Goal: Transaction & Acquisition: Purchase product/service

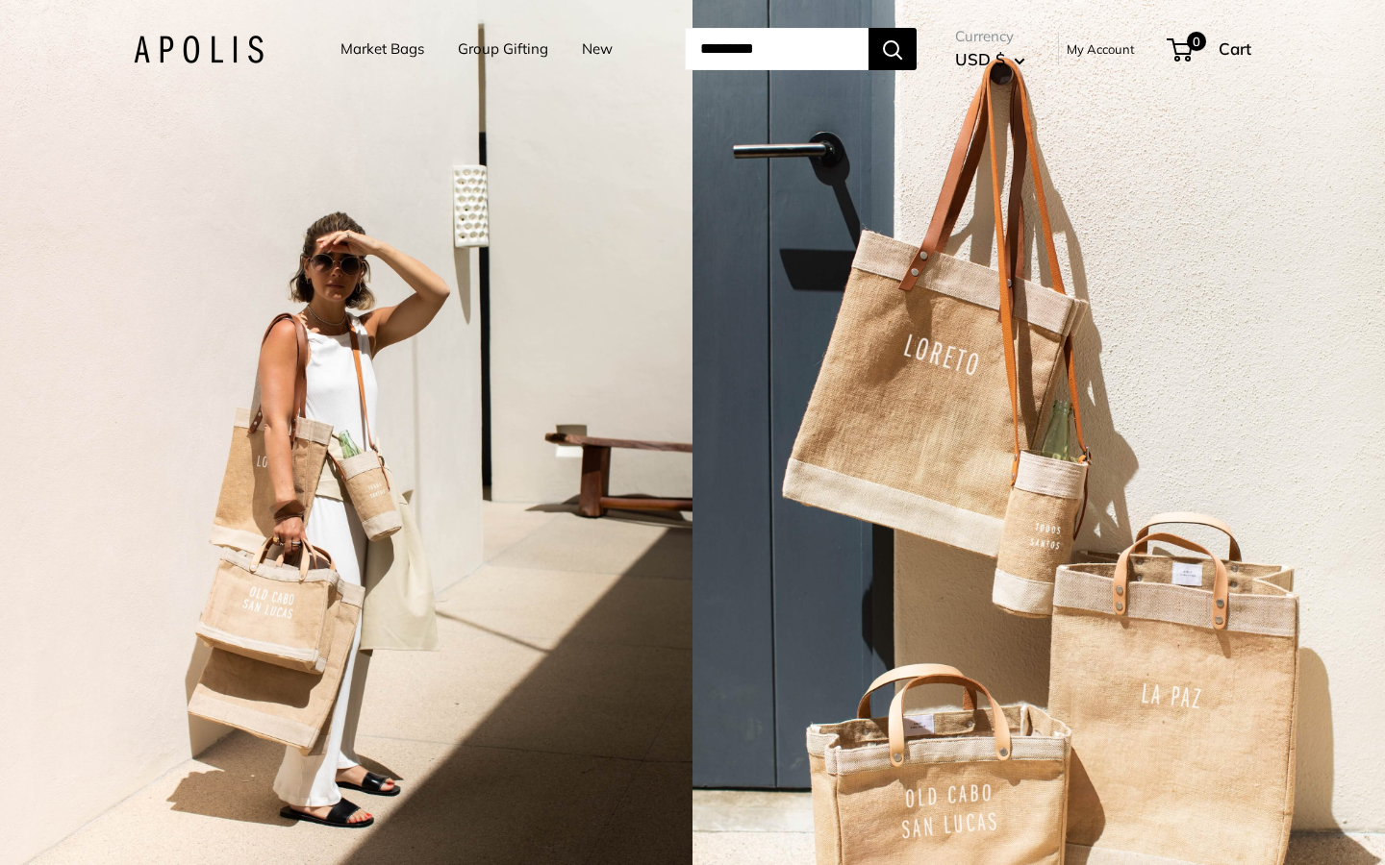
click at [363, 45] on link "Market Bags" at bounding box center [382, 49] width 84 height 27
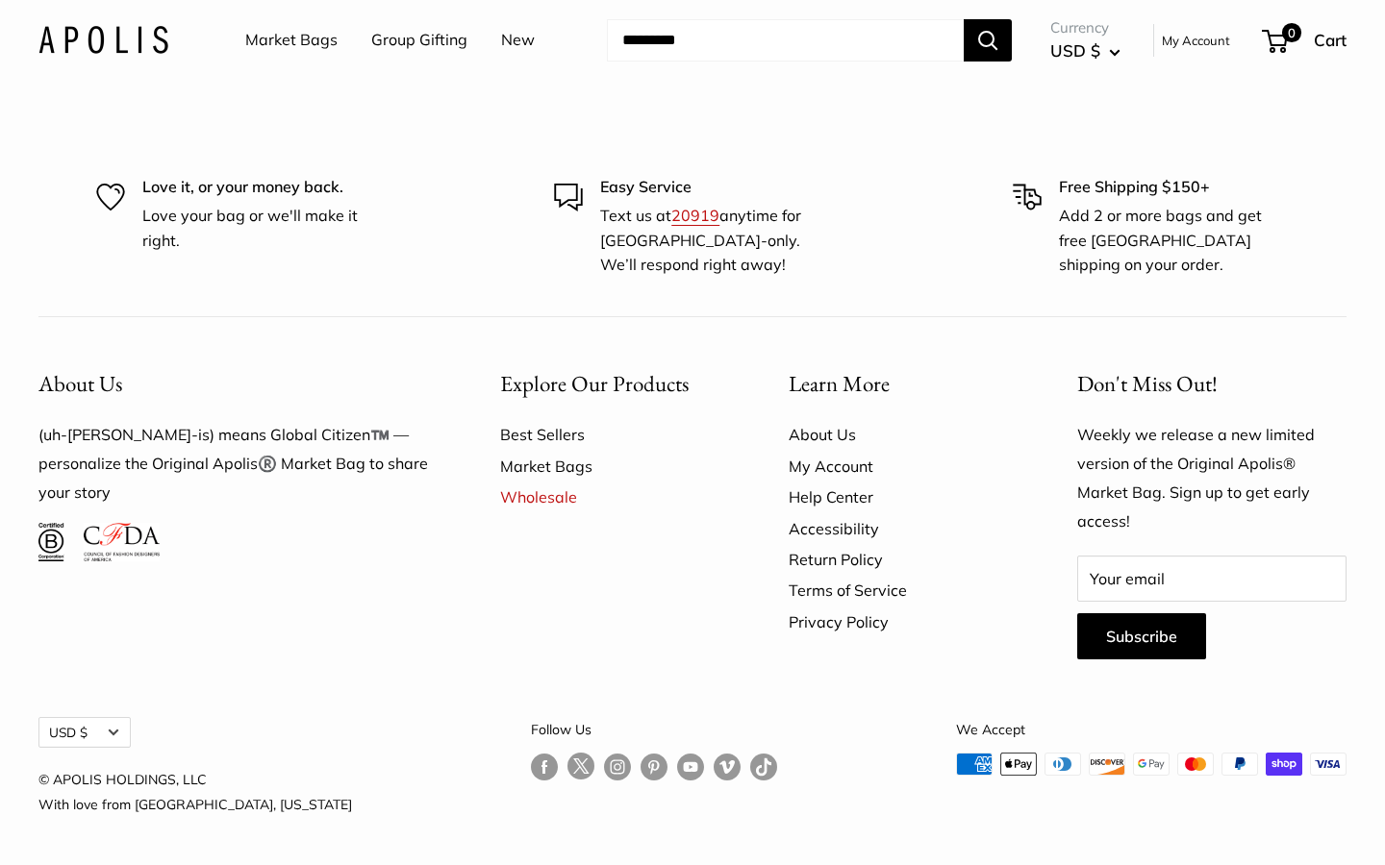
scroll to position [5397, 0]
click at [540, 443] on link "Best Sellers" at bounding box center [610, 434] width 221 height 31
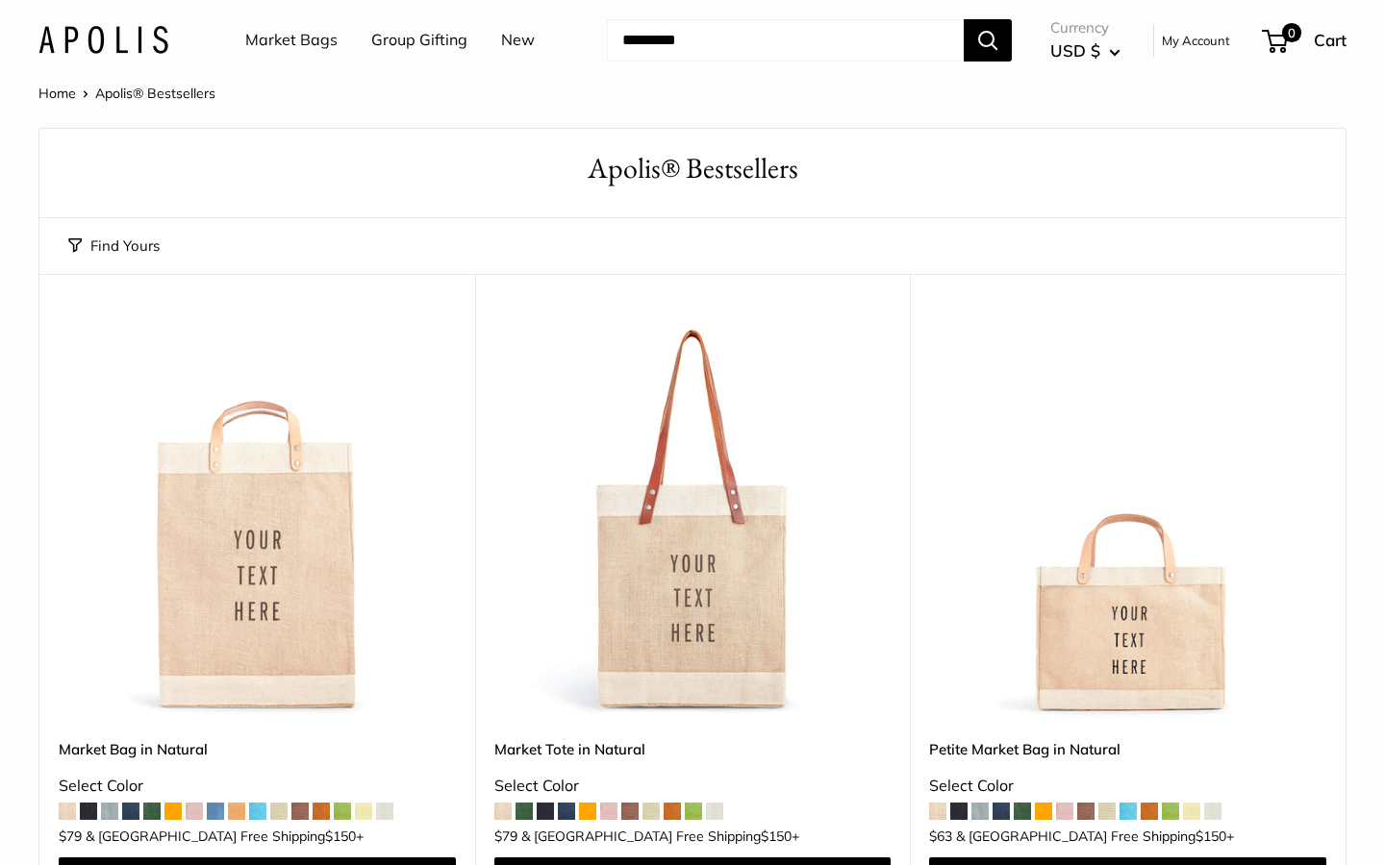
click at [509, 38] on link "New" at bounding box center [518, 40] width 34 height 29
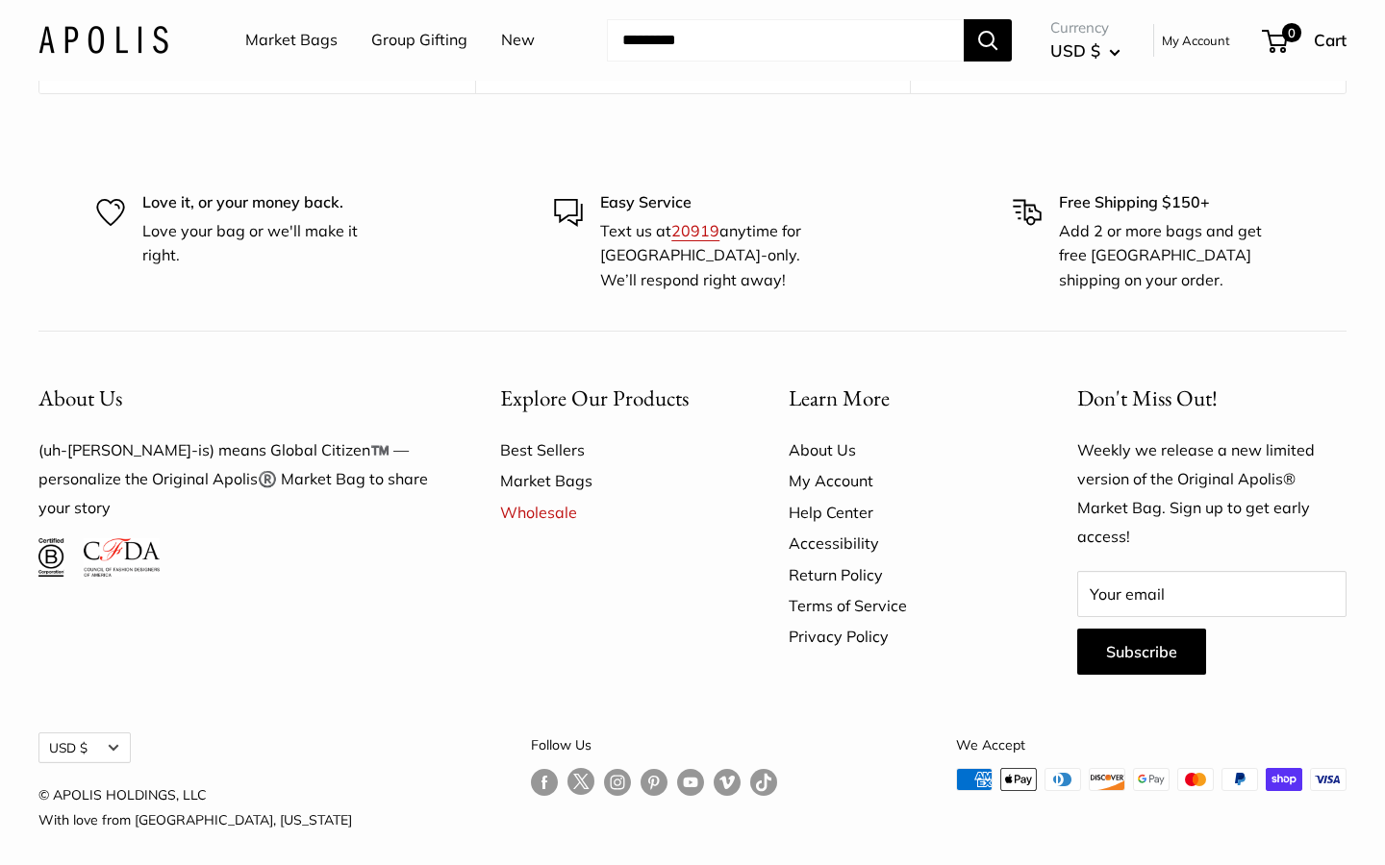
scroll to position [3799, 0]
click at [555, 441] on link "Best Sellers" at bounding box center [610, 451] width 221 height 31
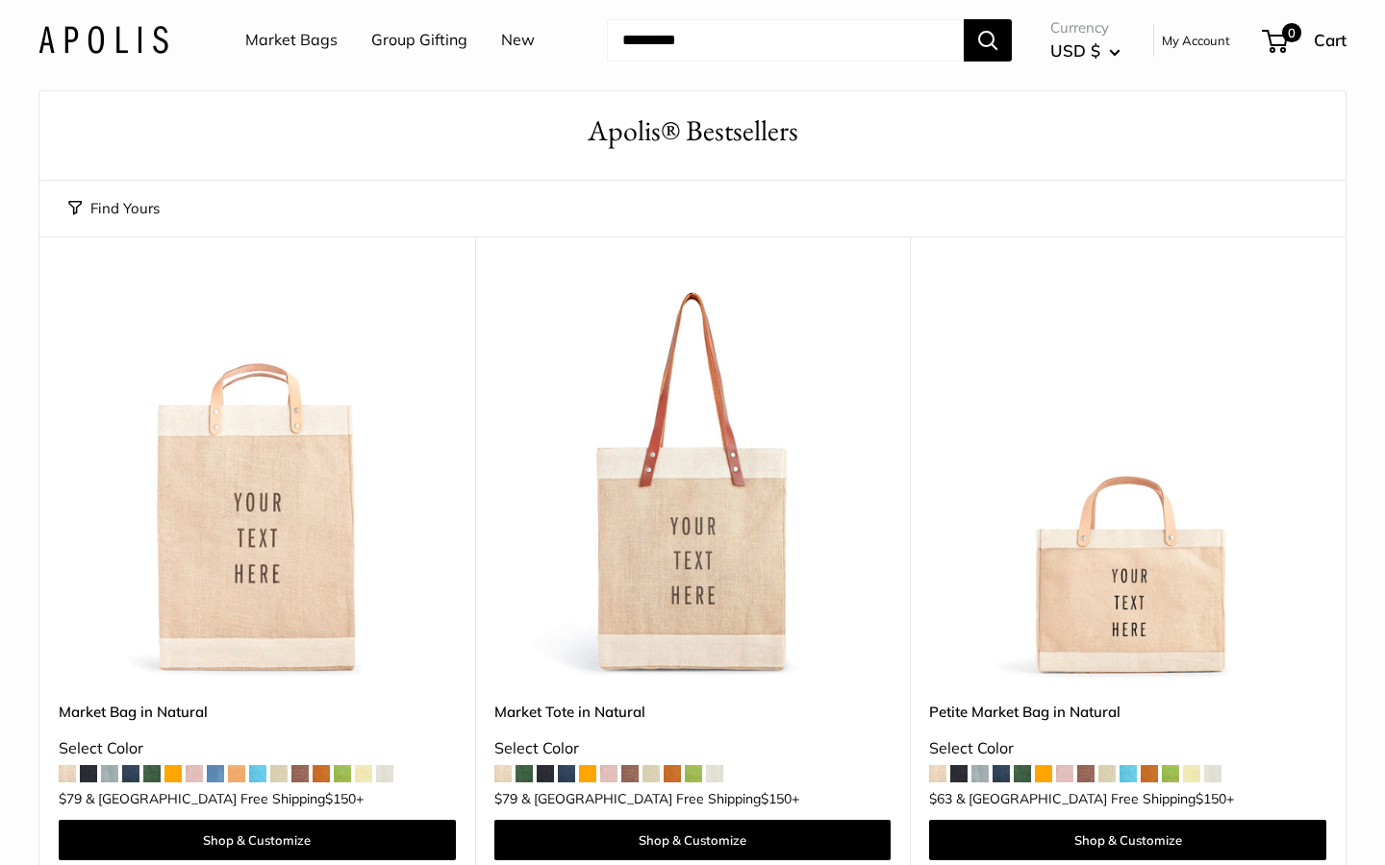
scroll to position [35, 0]
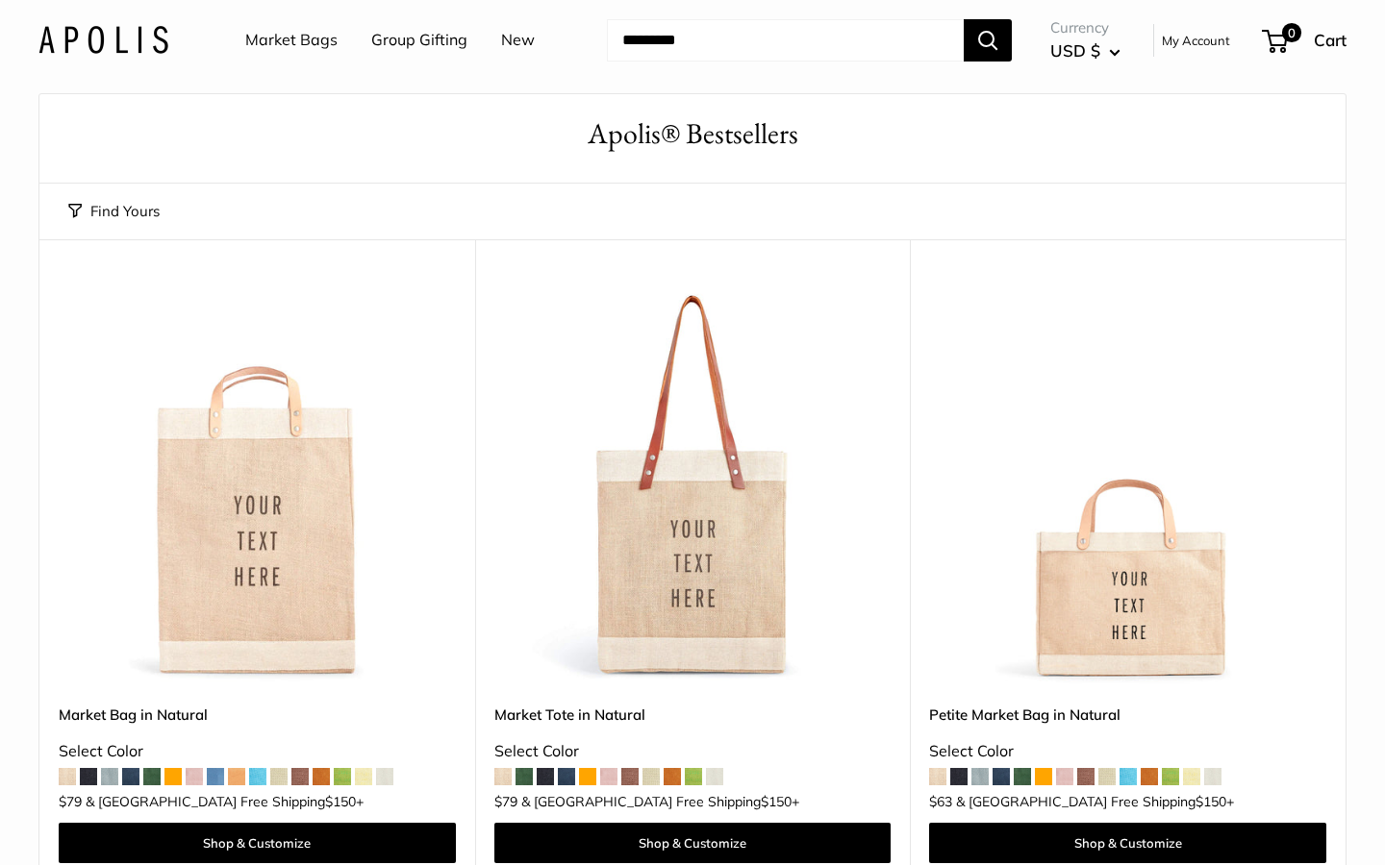
click at [113, 774] on span at bounding box center [109, 776] width 17 height 17
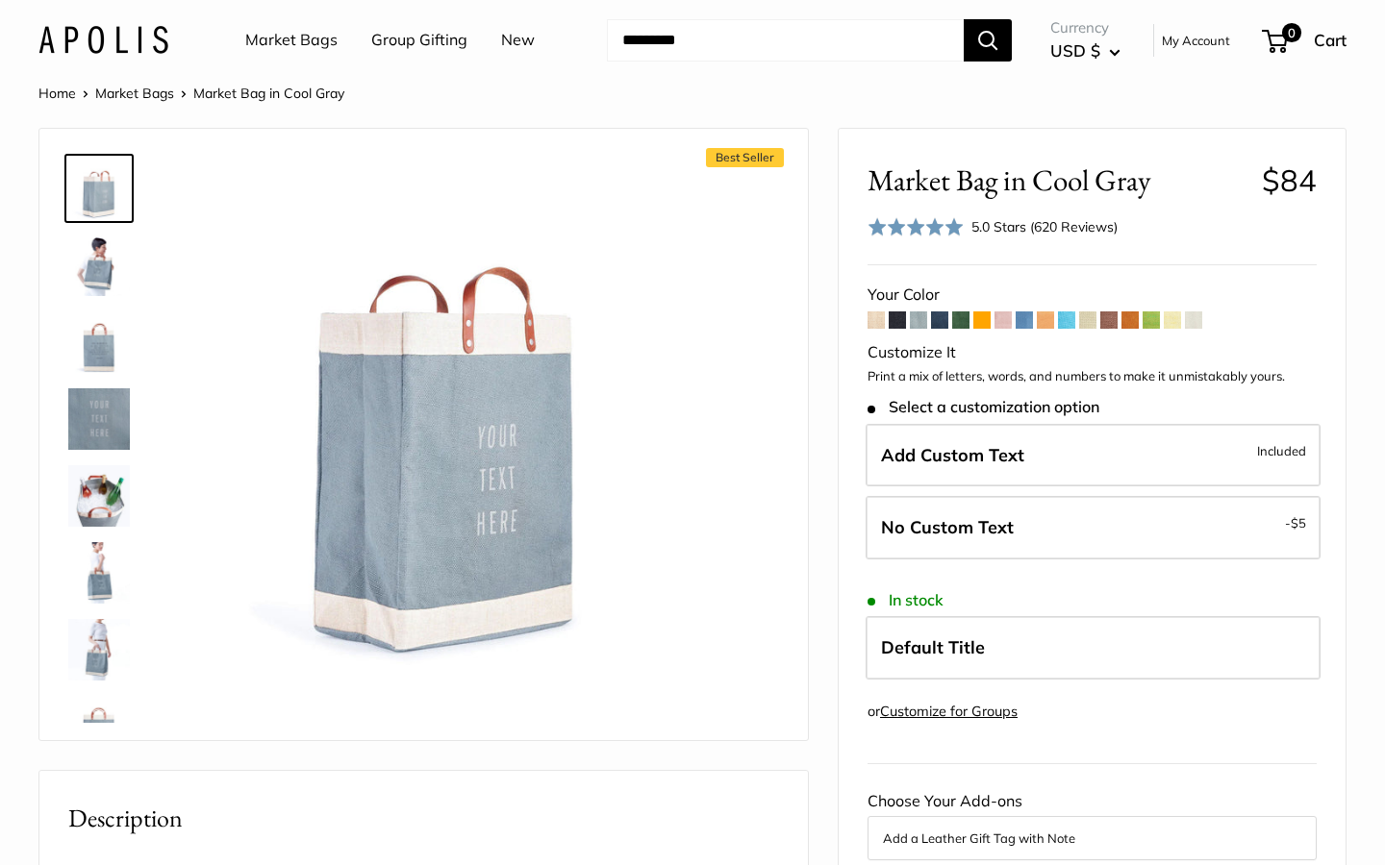
click at [1201, 315] on span at bounding box center [1193, 320] width 17 height 17
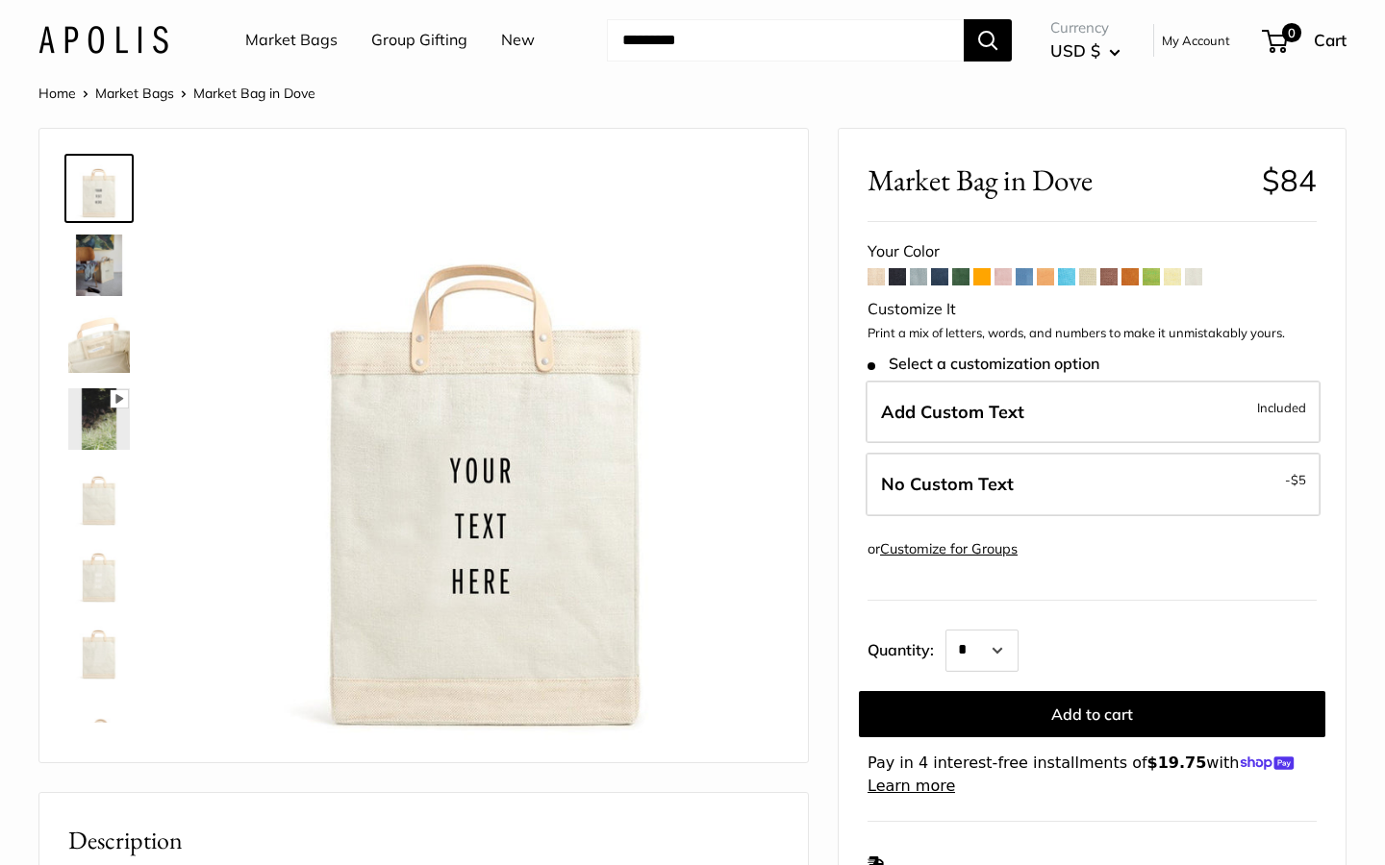
click at [884, 276] on span at bounding box center [875, 276] width 17 height 17
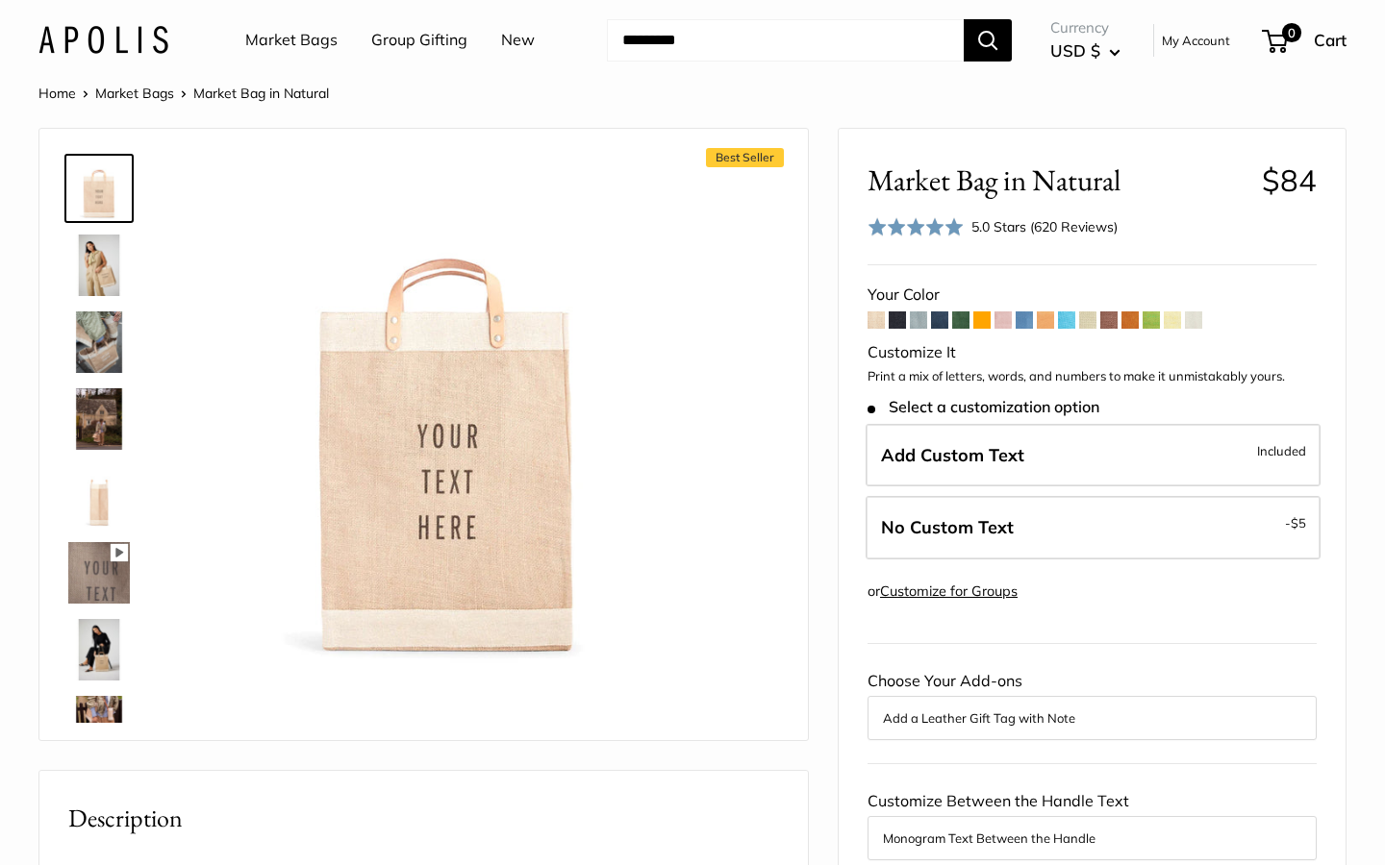
click at [288, 42] on link "Market Bags" at bounding box center [291, 40] width 92 height 29
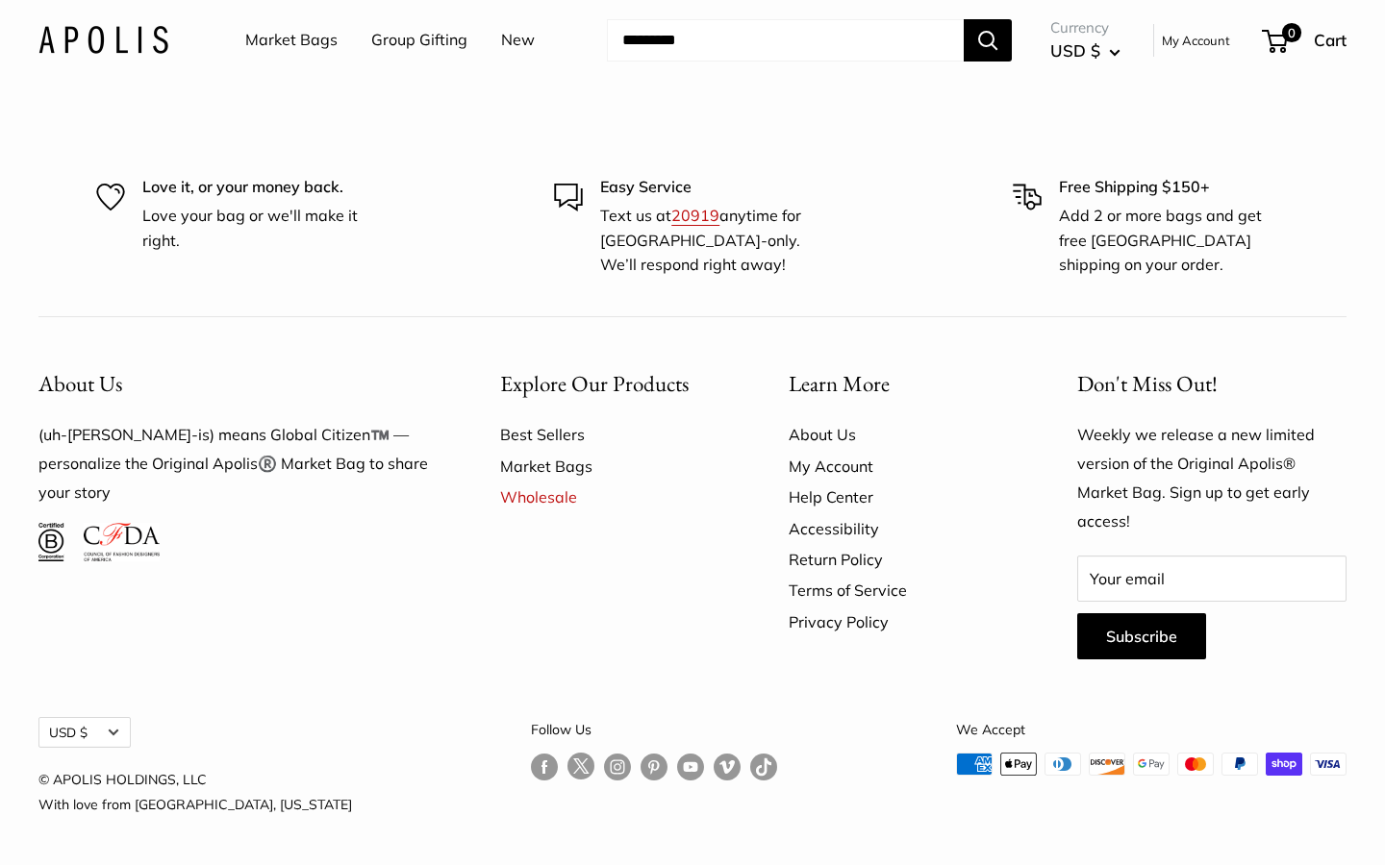
scroll to position [4890, 0]
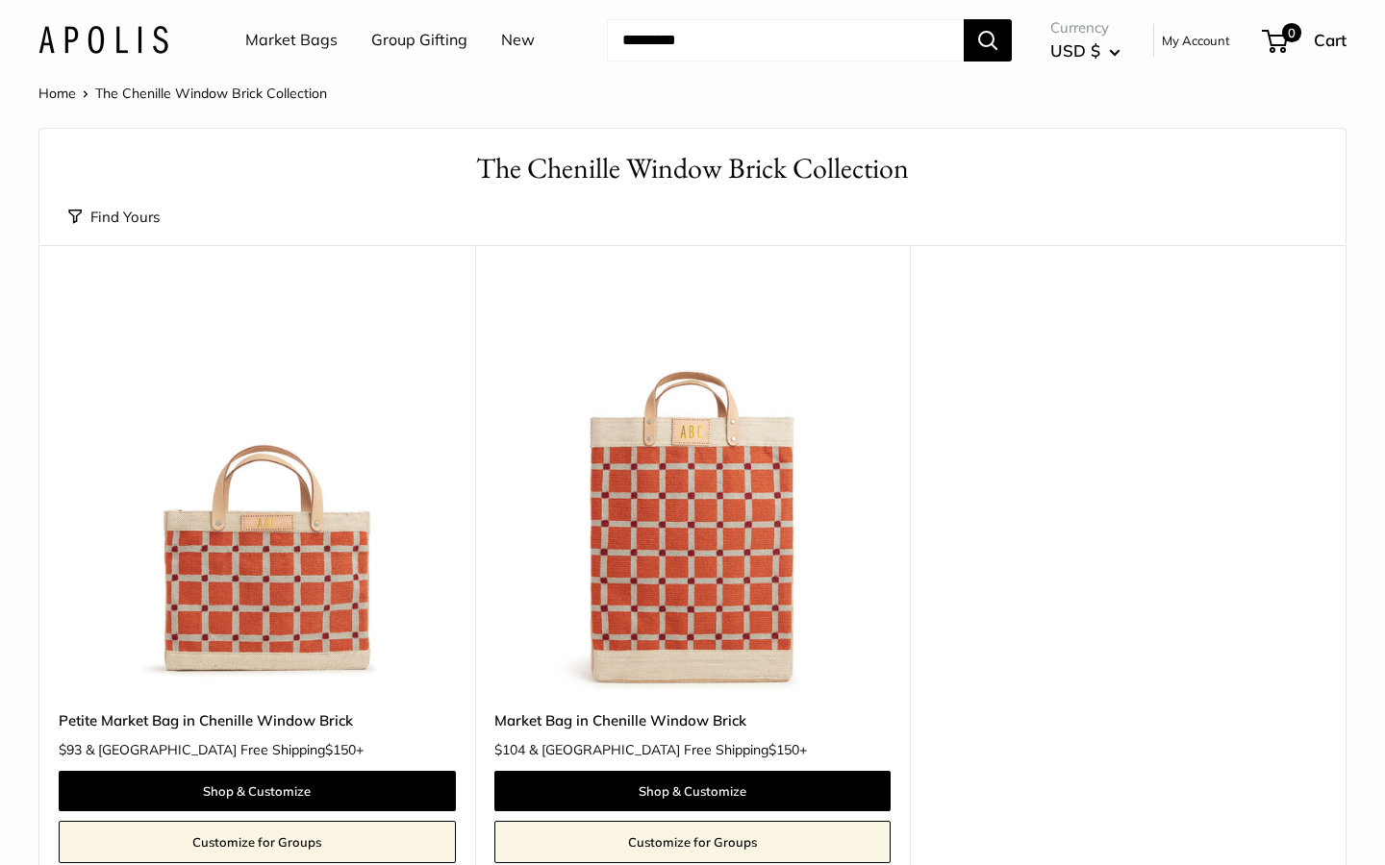
click at [0, 0] on img at bounding box center [0, 0] width 0 height 0
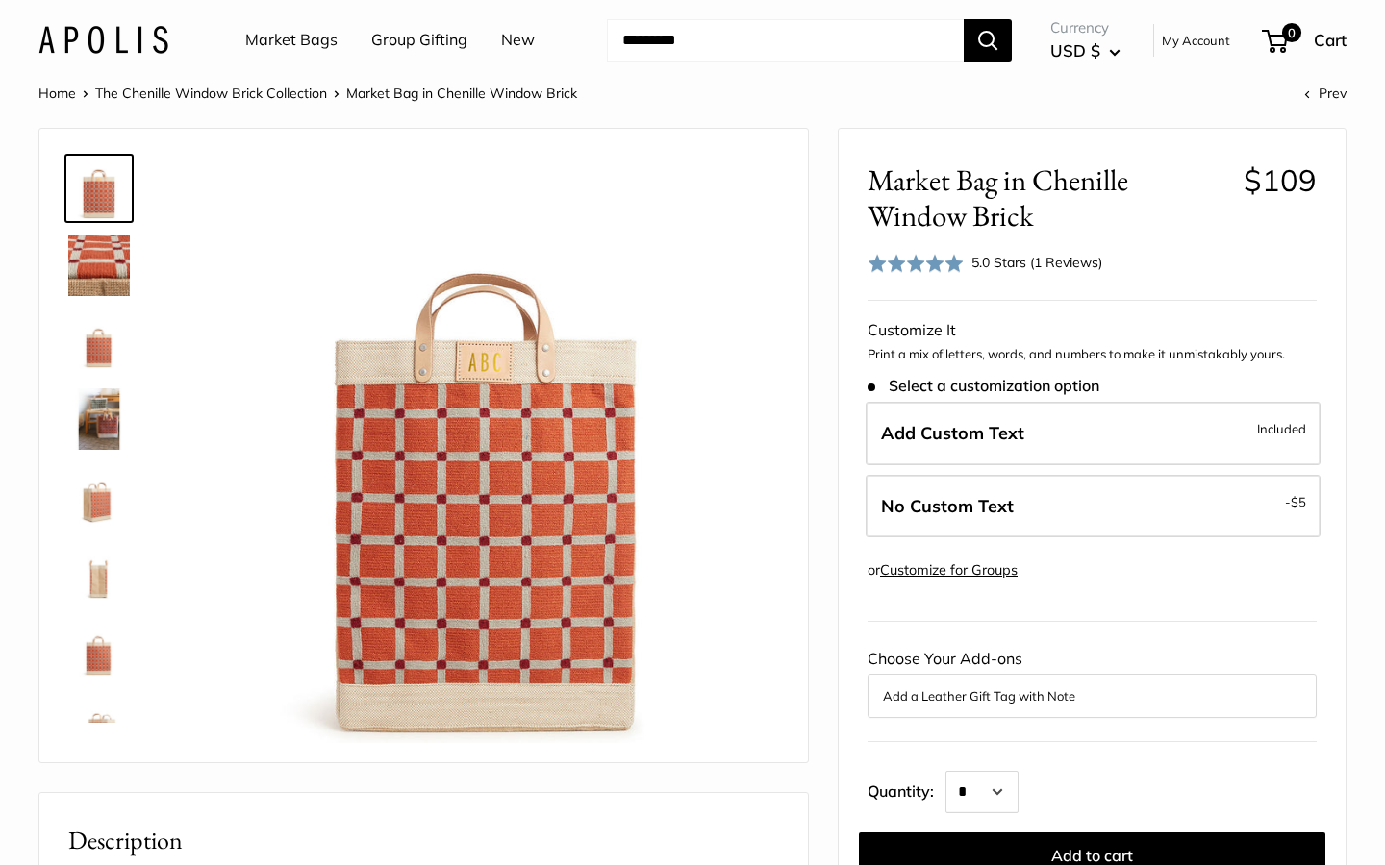
click at [100, 424] on img at bounding box center [99, 419] width 62 height 62
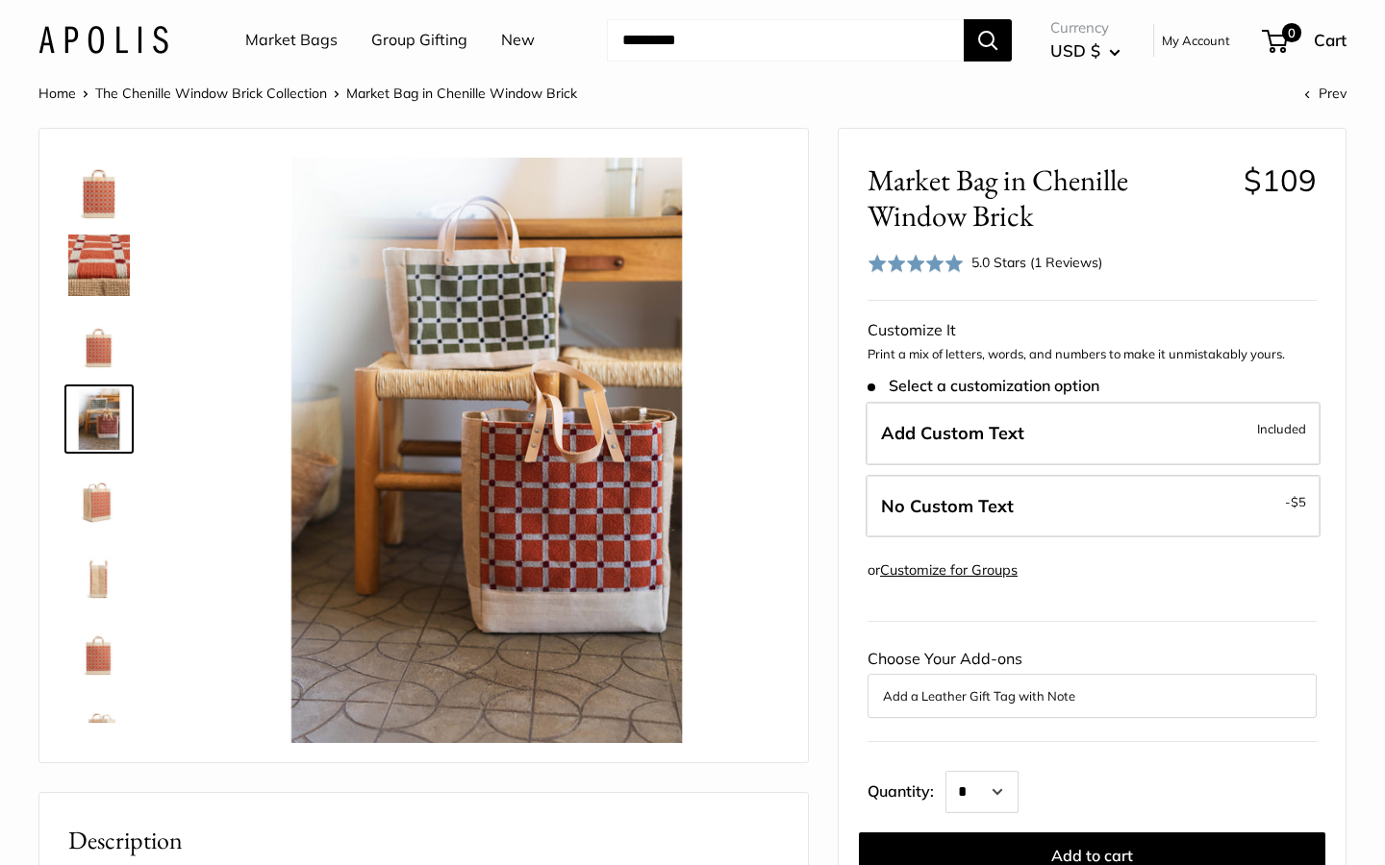
click at [98, 507] on img at bounding box center [99, 496] width 62 height 62
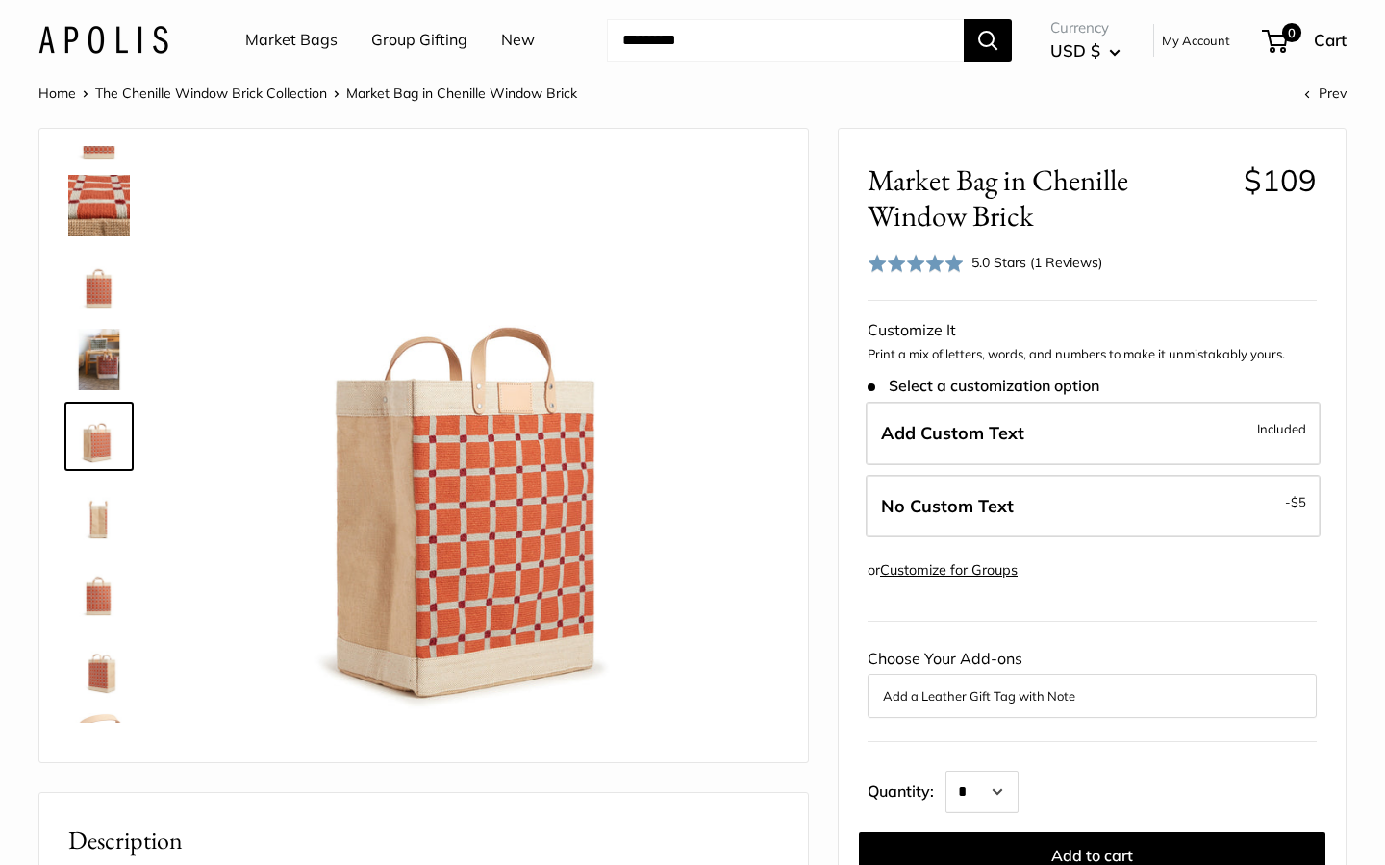
click at [91, 562] on img at bounding box center [99, 591] width 62 height 62
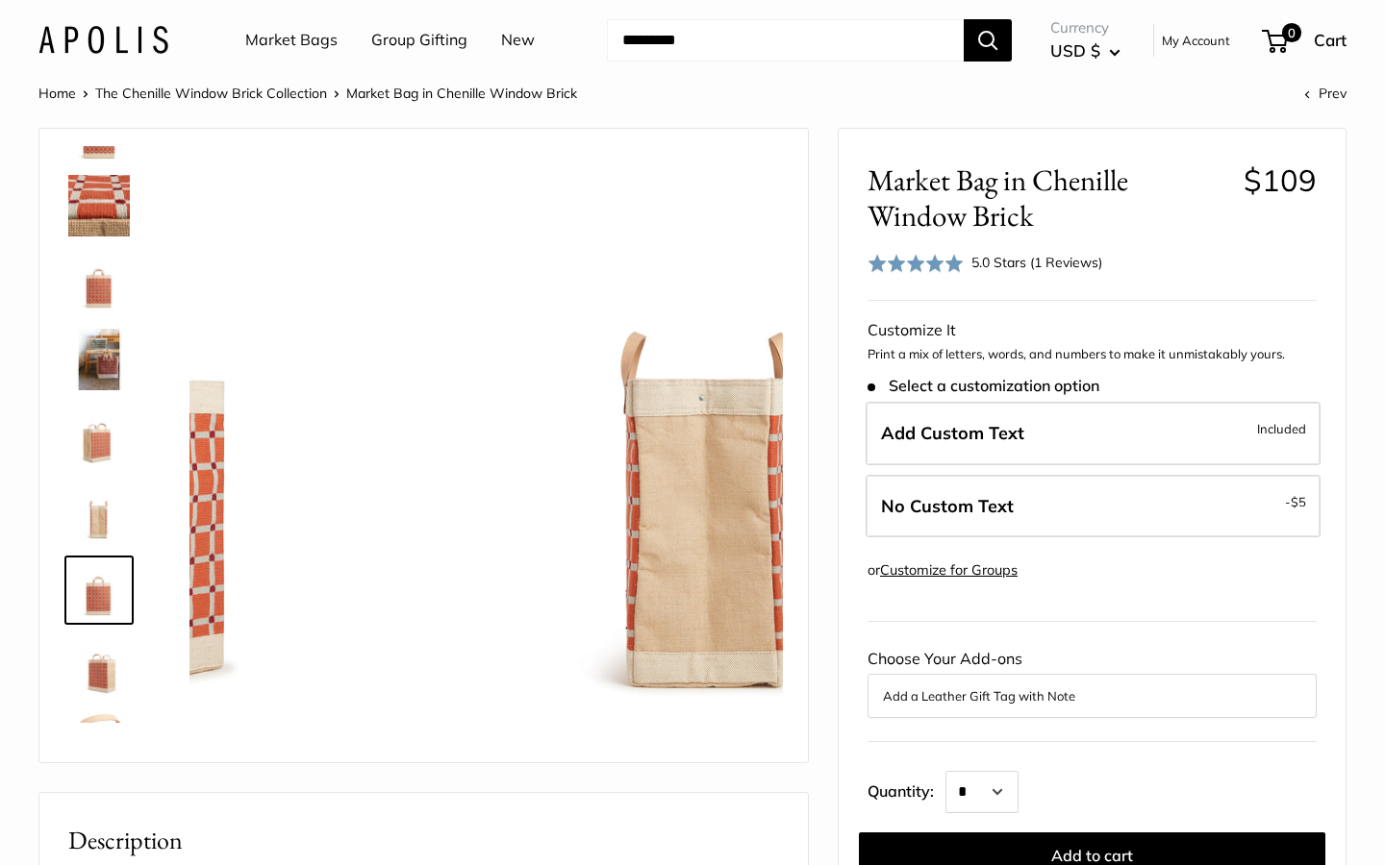
scroll to position [200, 0]
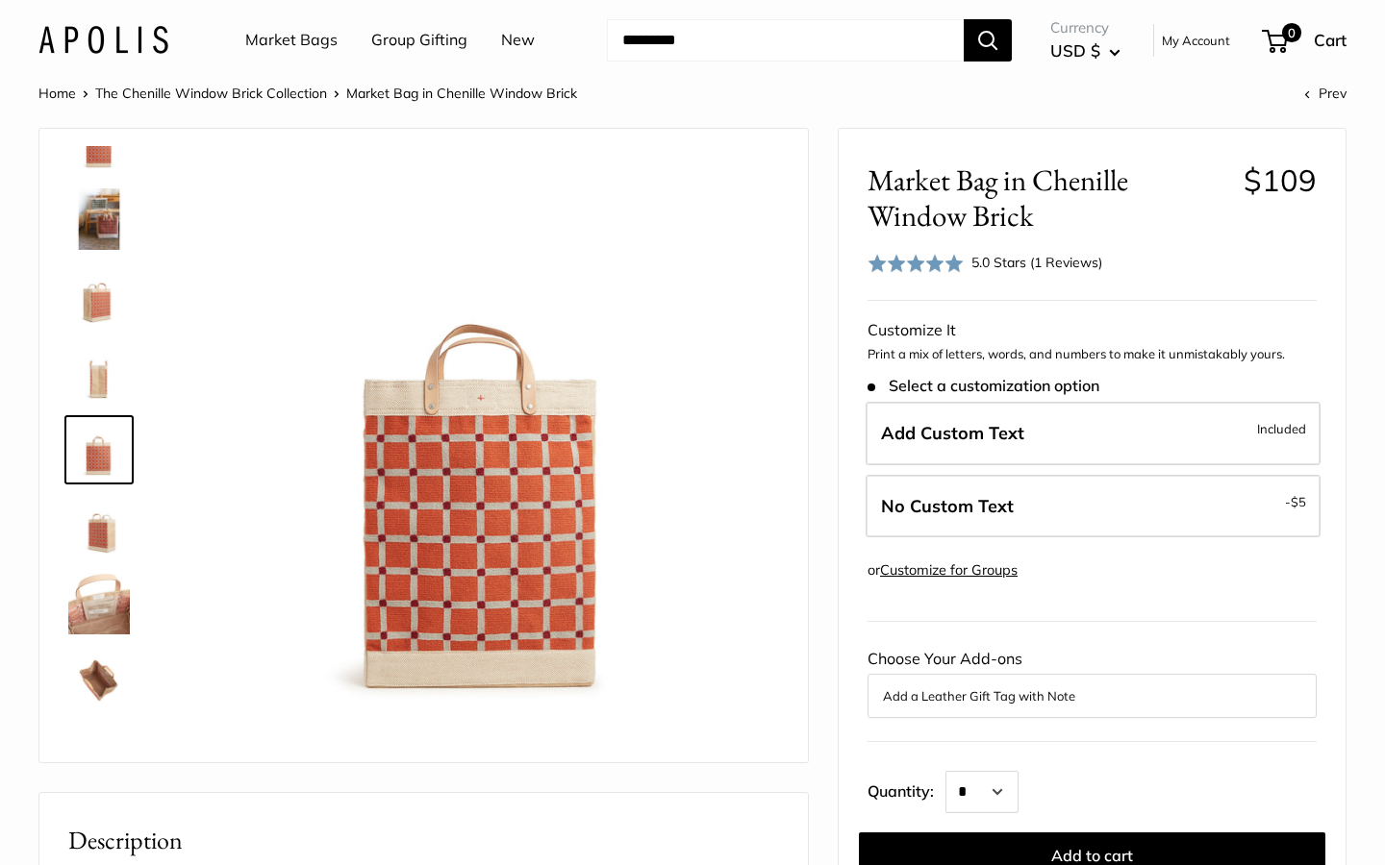
click at [88, 611] on img at bounding box center [99, 604] width 62 height 62
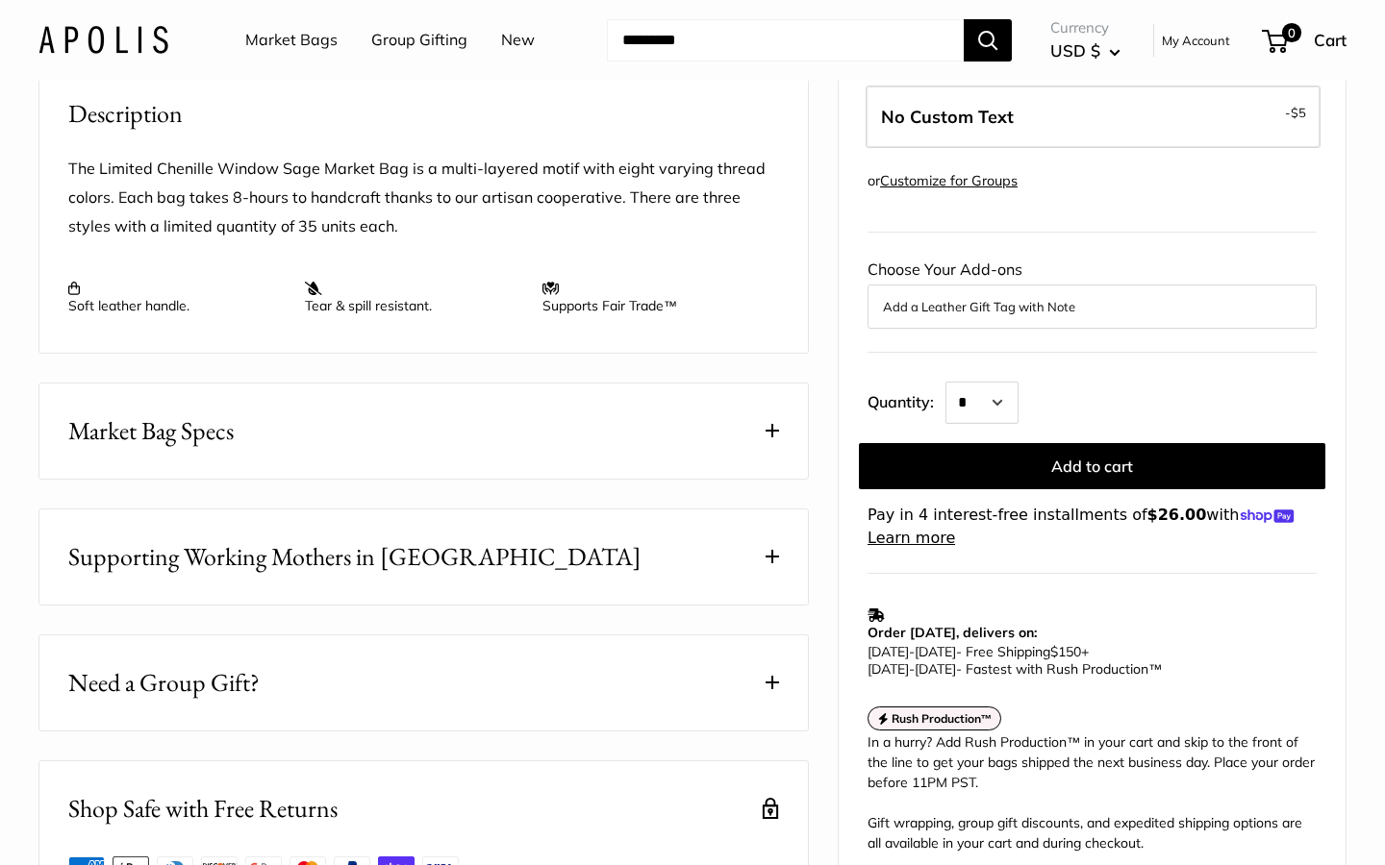
scroll to position [722, 0]
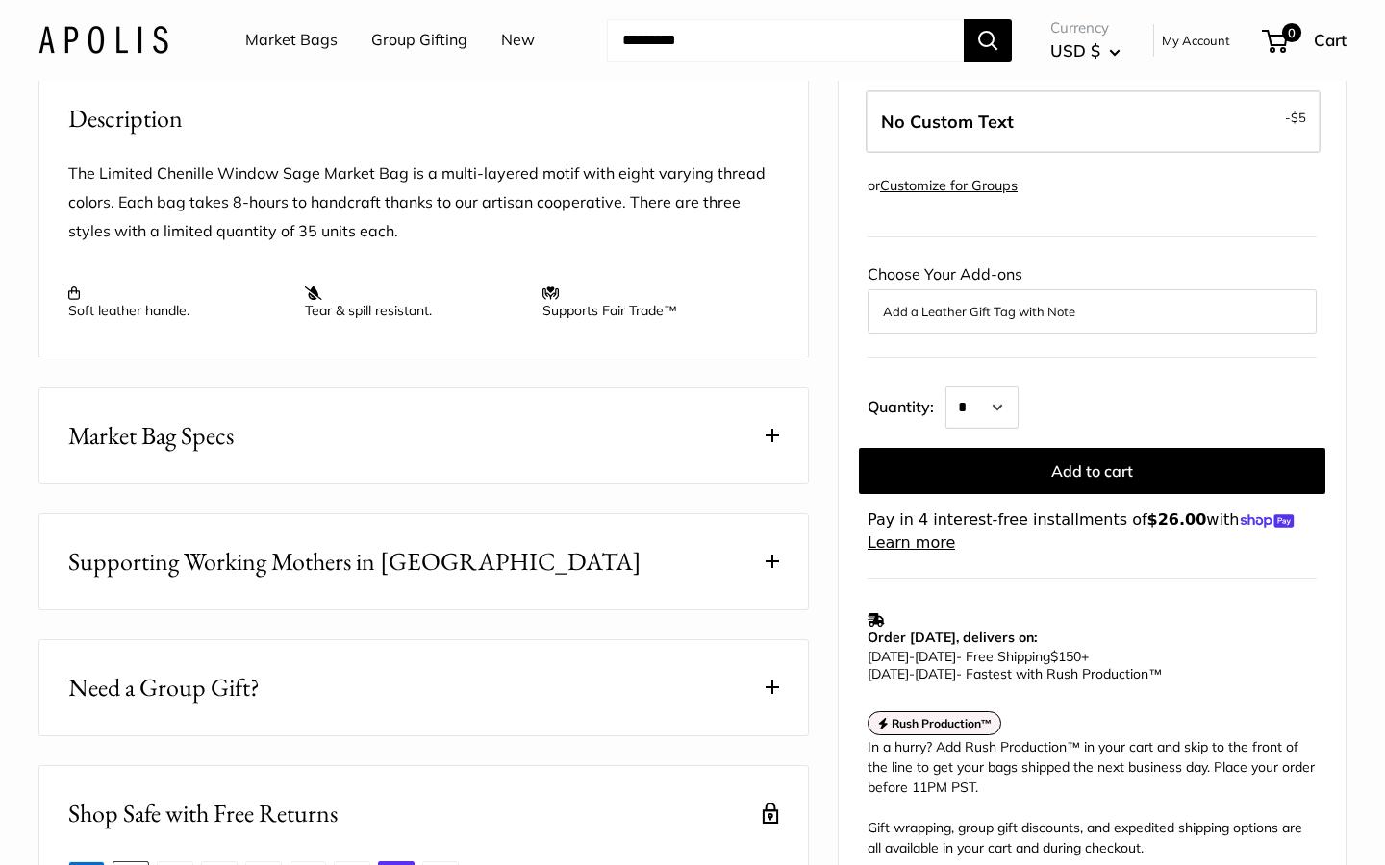
click at [770, 484] on button "Market Bag Specs" at bounding box center [423, 435] width 768 height 95
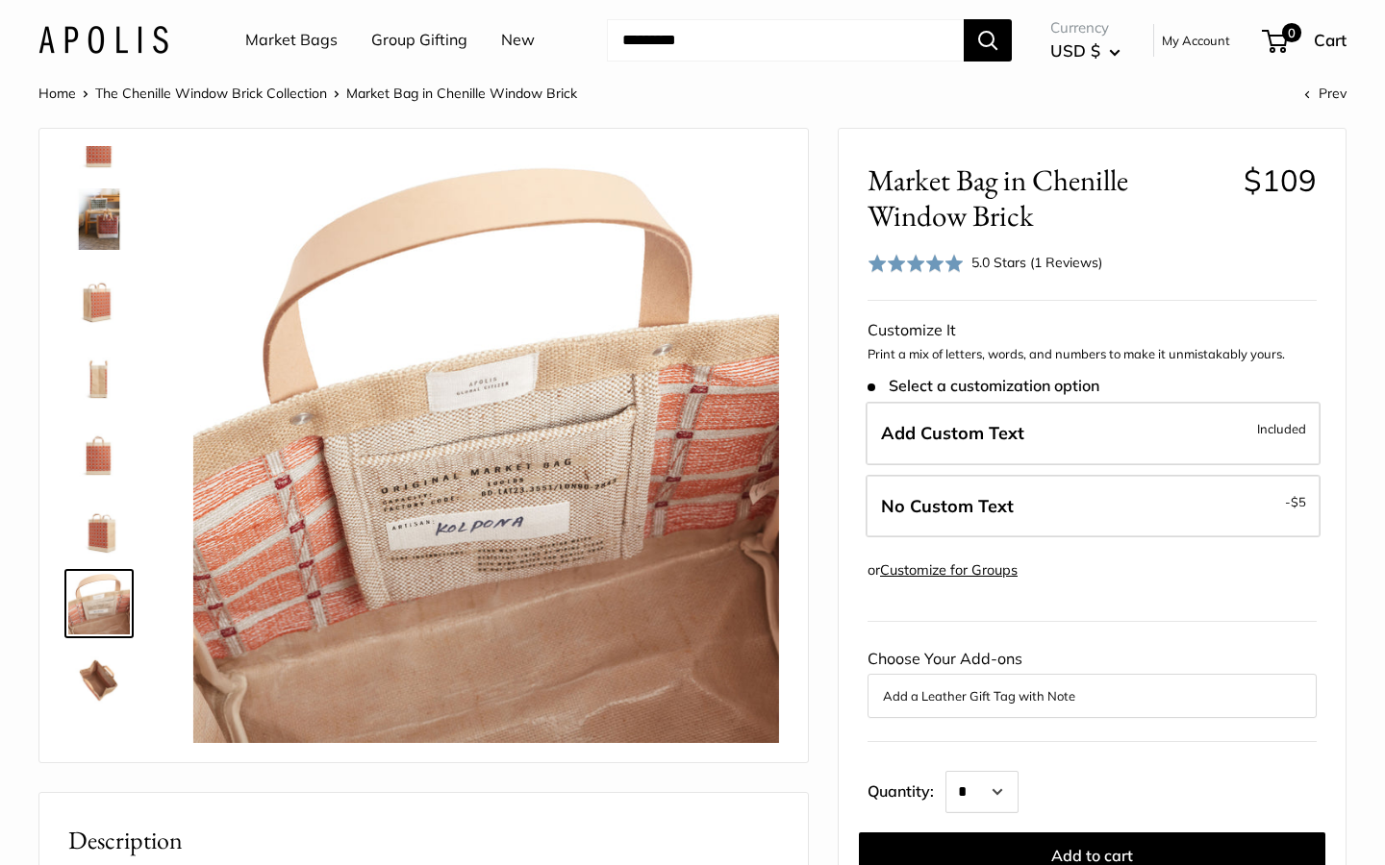
scroll to position [0, 0]
click at [55, 90] on link "Home" at bounding box center [57, 93] width 38 height 17
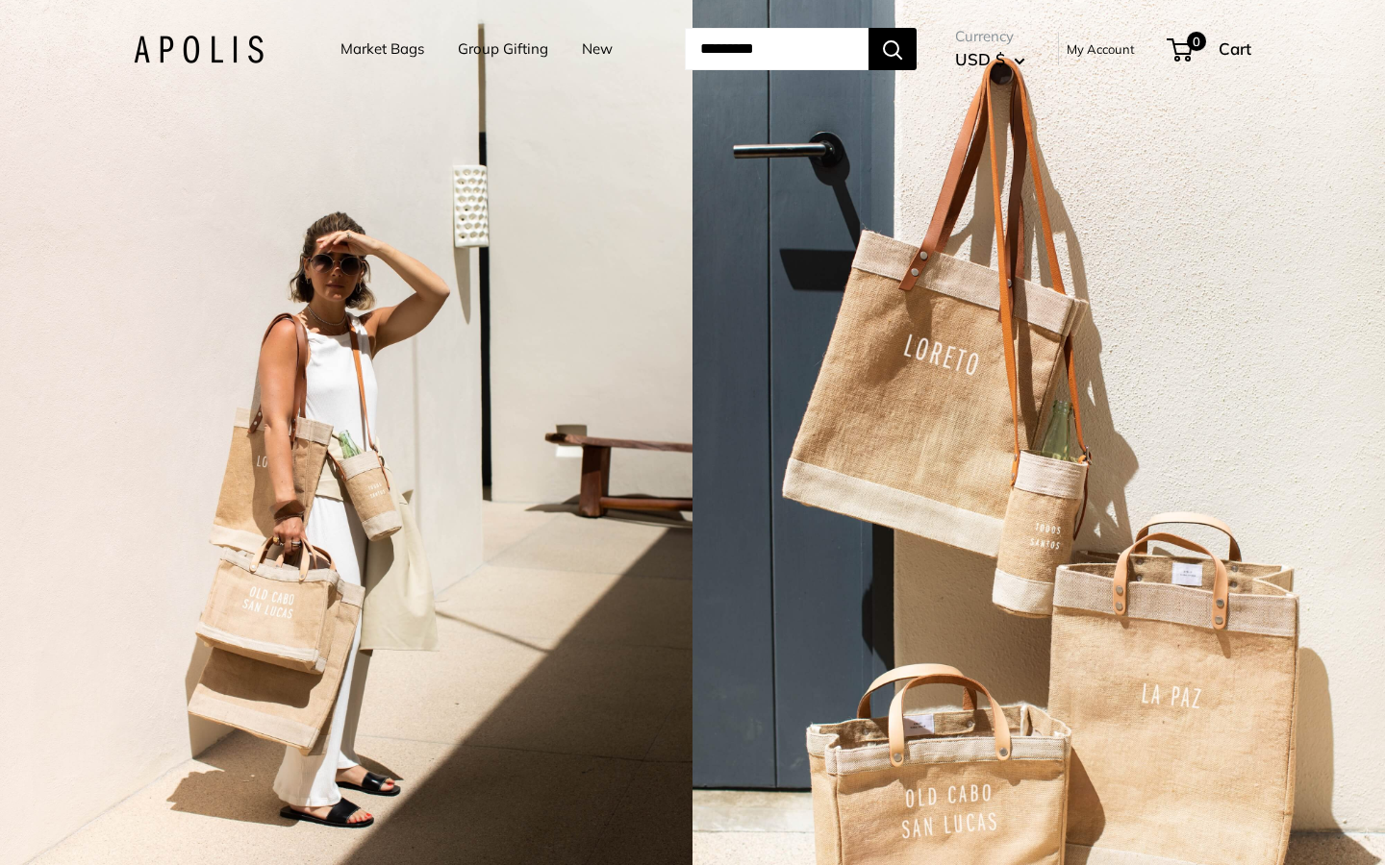
click at [348, 48] on link "Market Bags" at bounding box center [382, 49] width 84 height 27
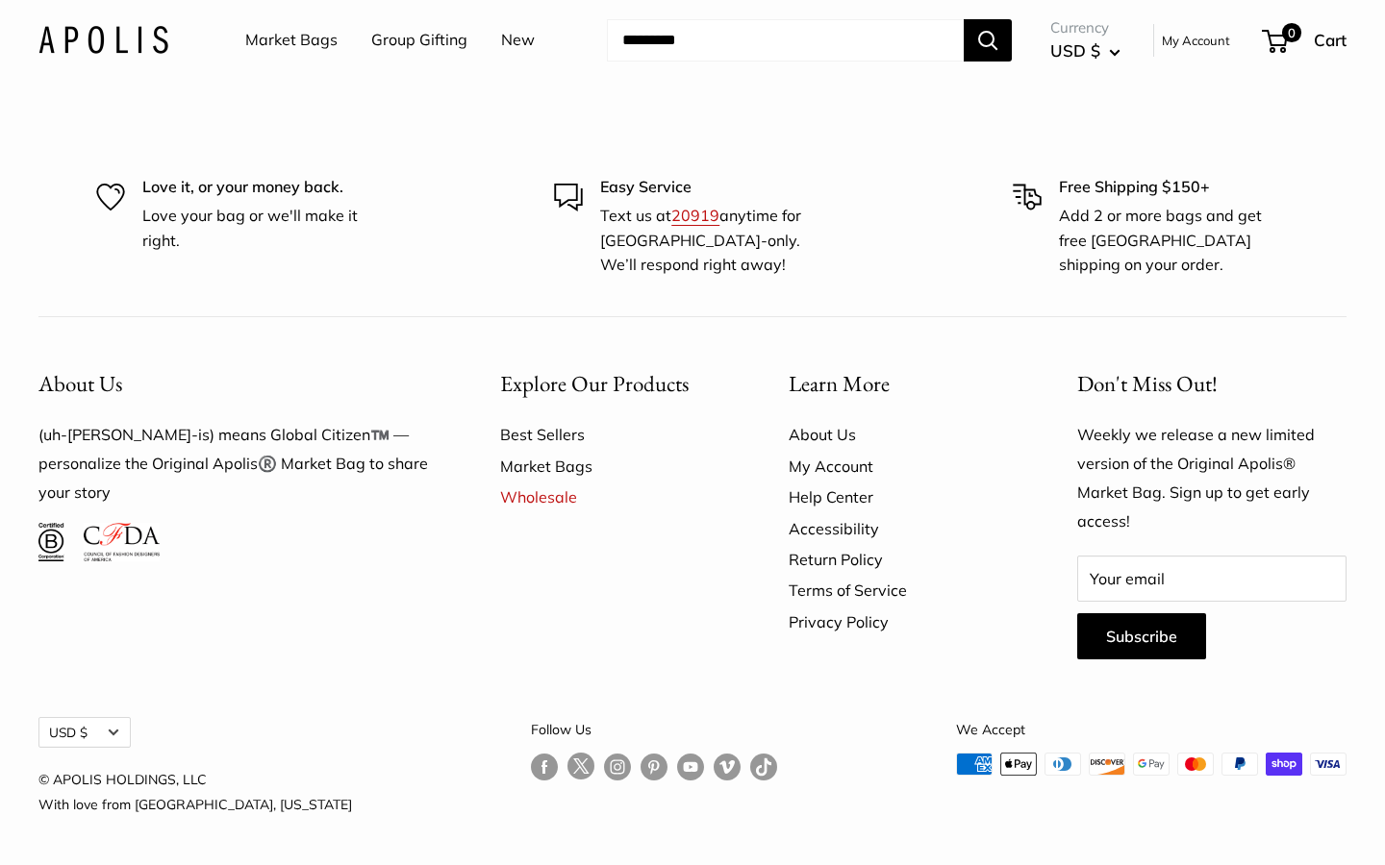
scroll to position [4908, 0]
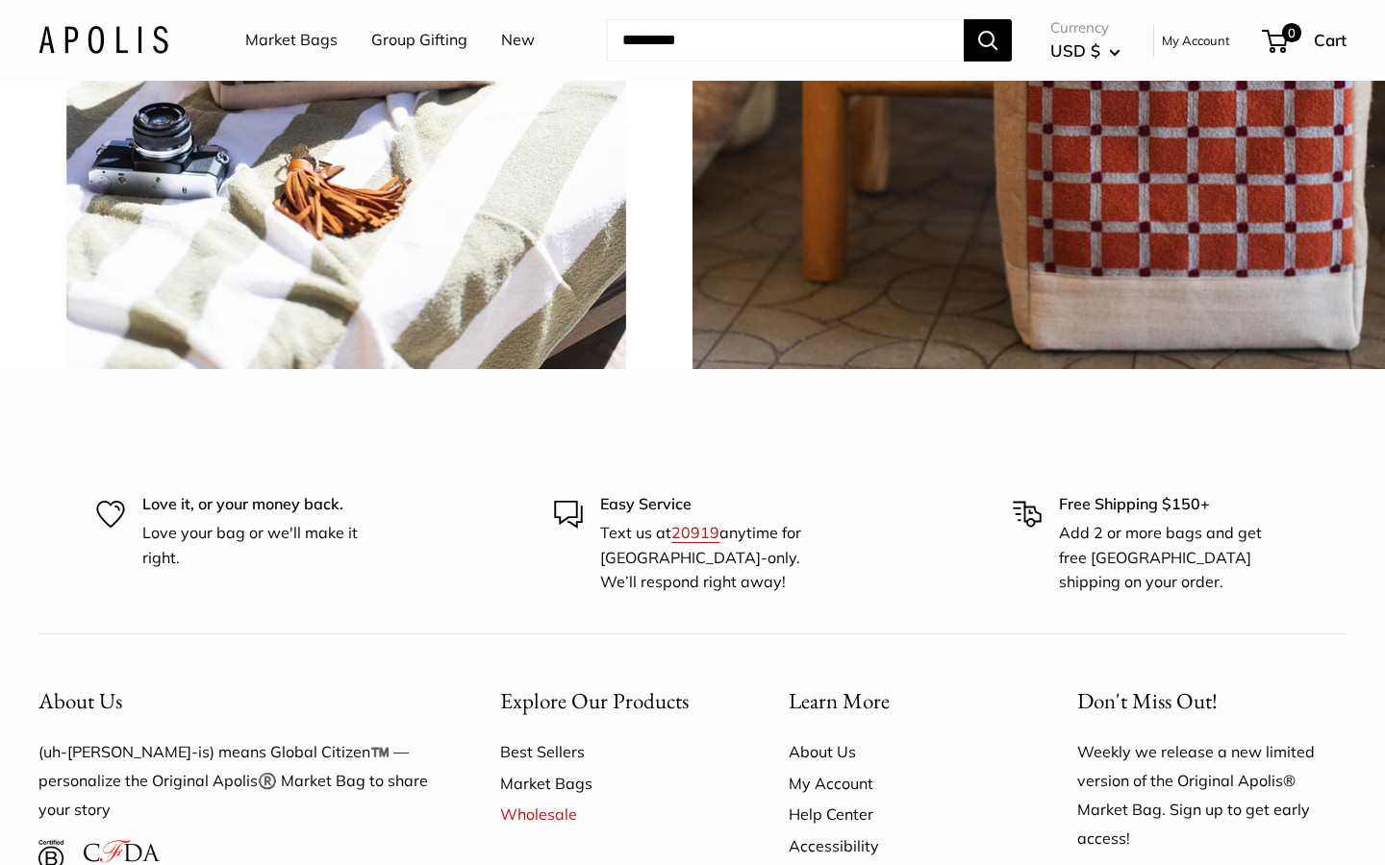
scroll to position [4954, 0]
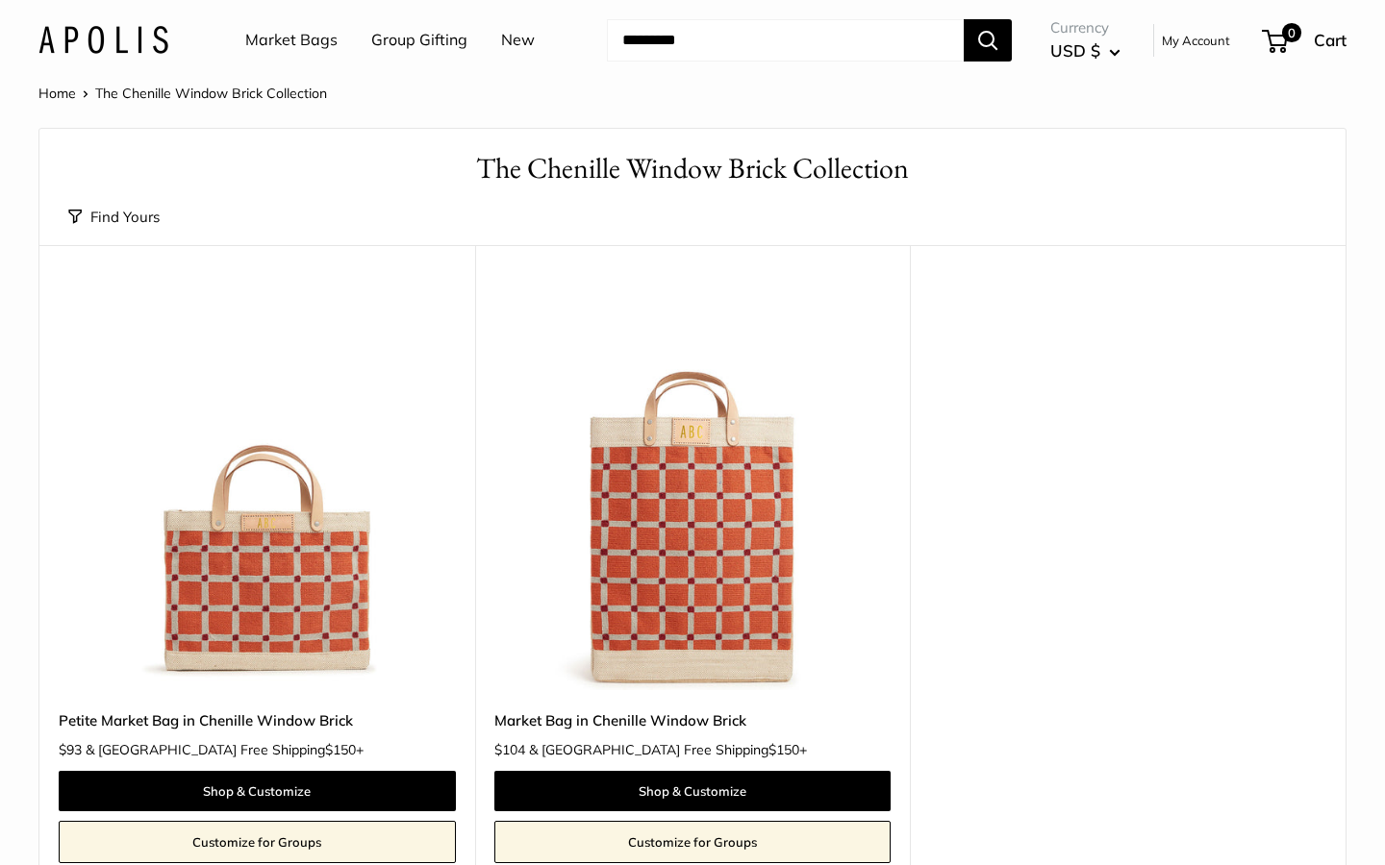
click at [0, 0] on img at bounding box center [0, 0] width 0 height 0
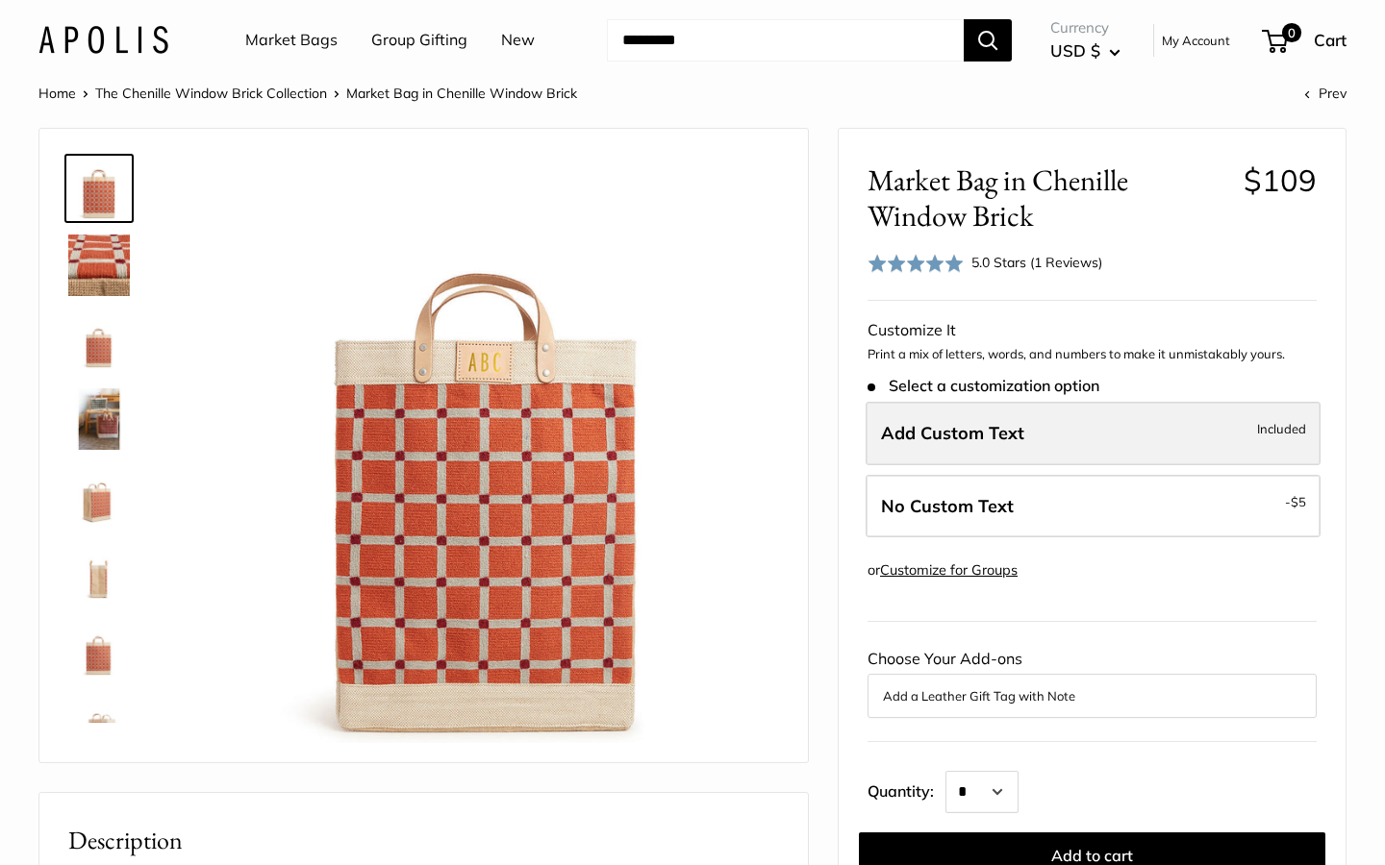
click at [1089, 438] on label "Add Custom Text Included" at bounding box center [1092, 433] width 455 height 63
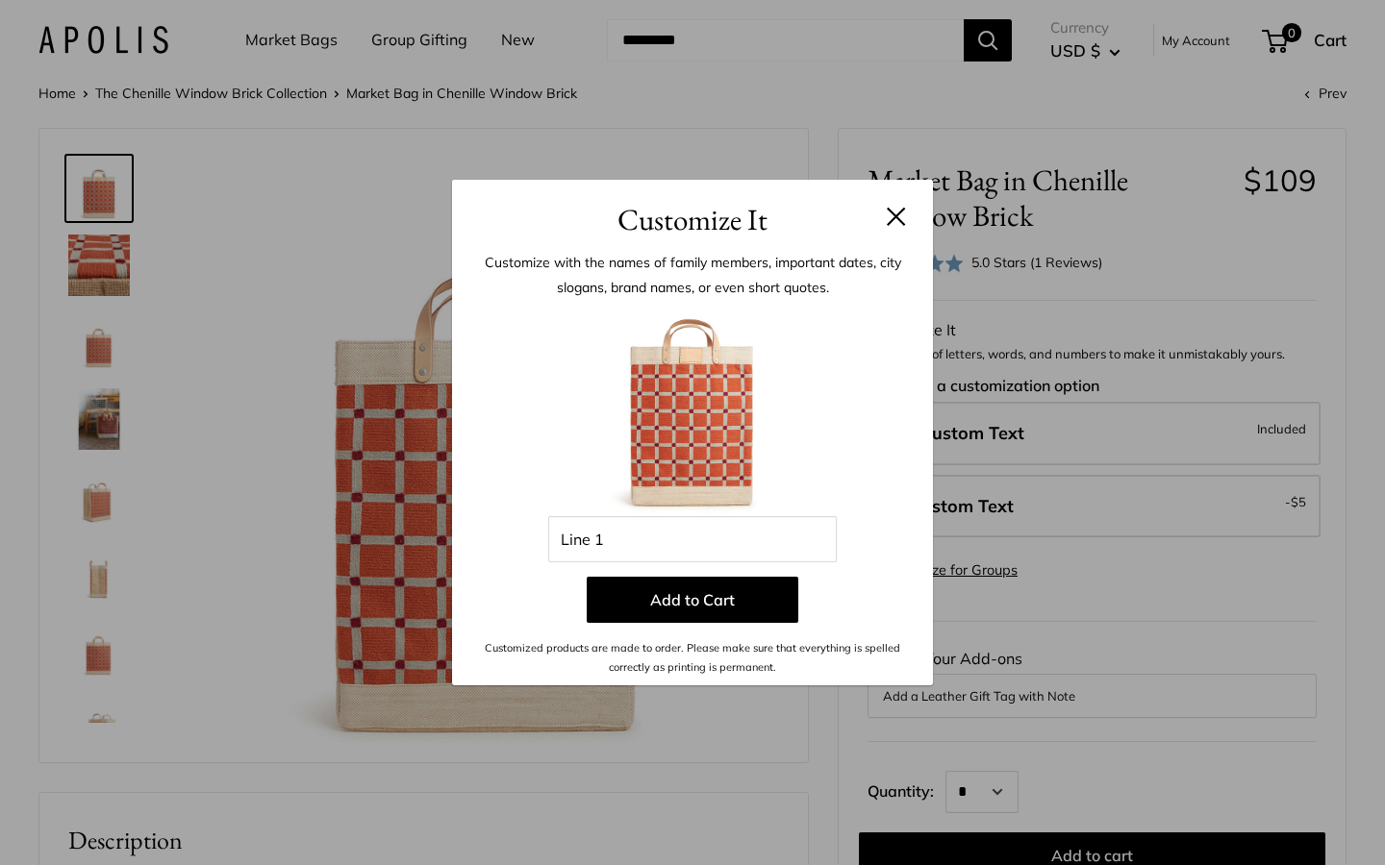
click at [897, 216] on button at bounding box center [896, 216] width 19 height 19
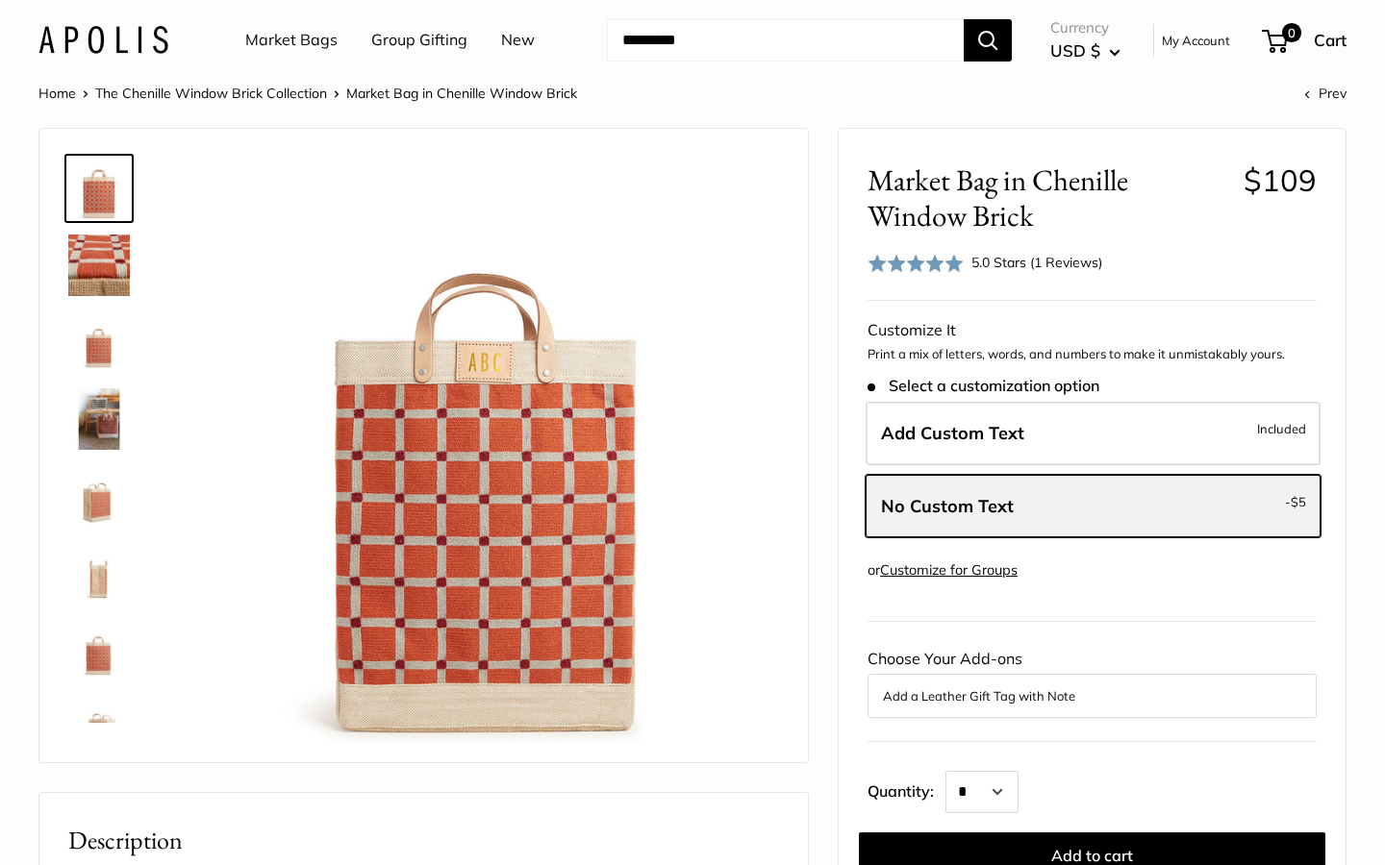
click at [1044, 492] on label "No Custom Text - $5" at bounding box center [1092, 506] width 455 height 63
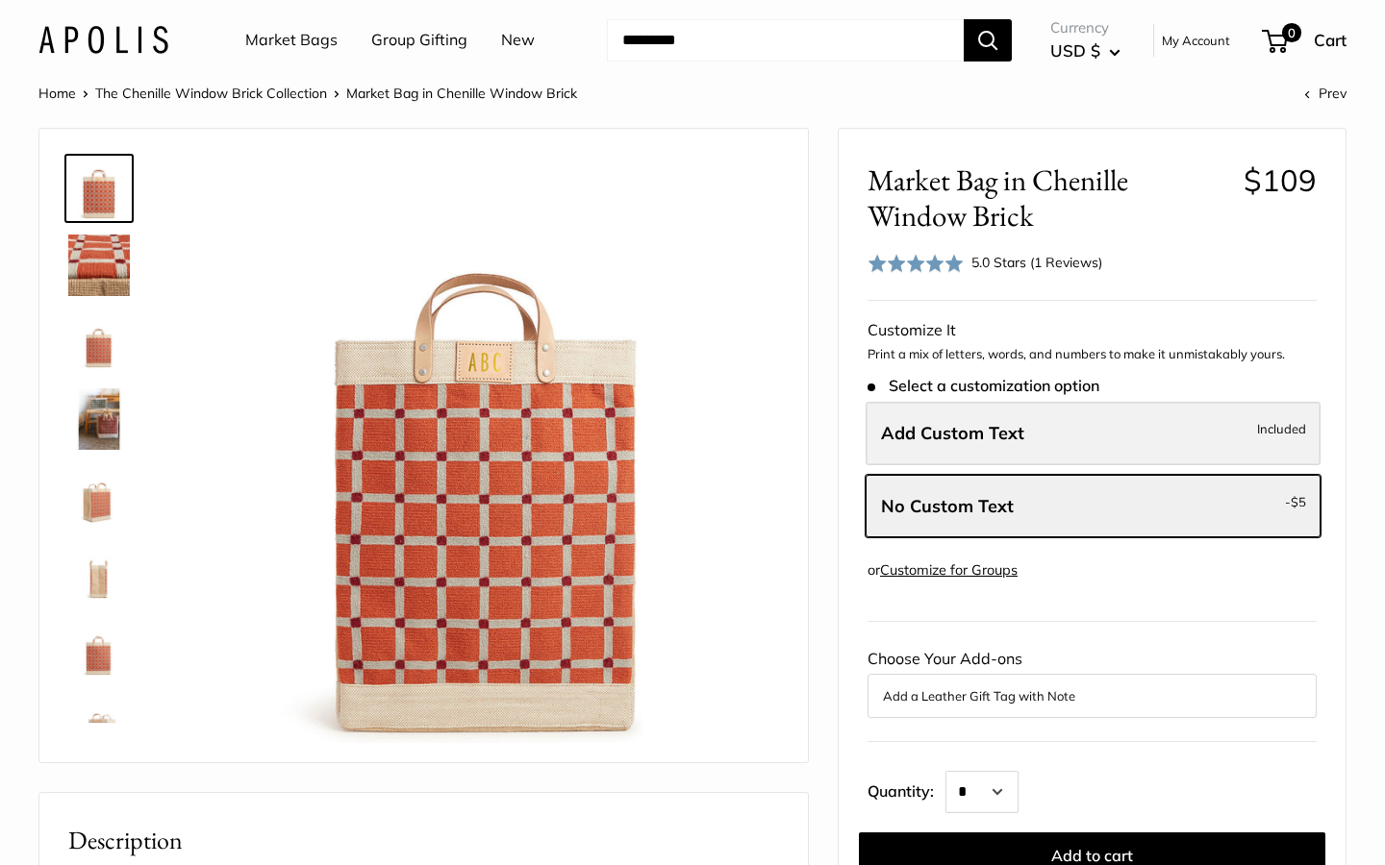
click at [1043, 422] on label "Add Custom Text Included" at bounding box center [1092, 433] width 455 height 63
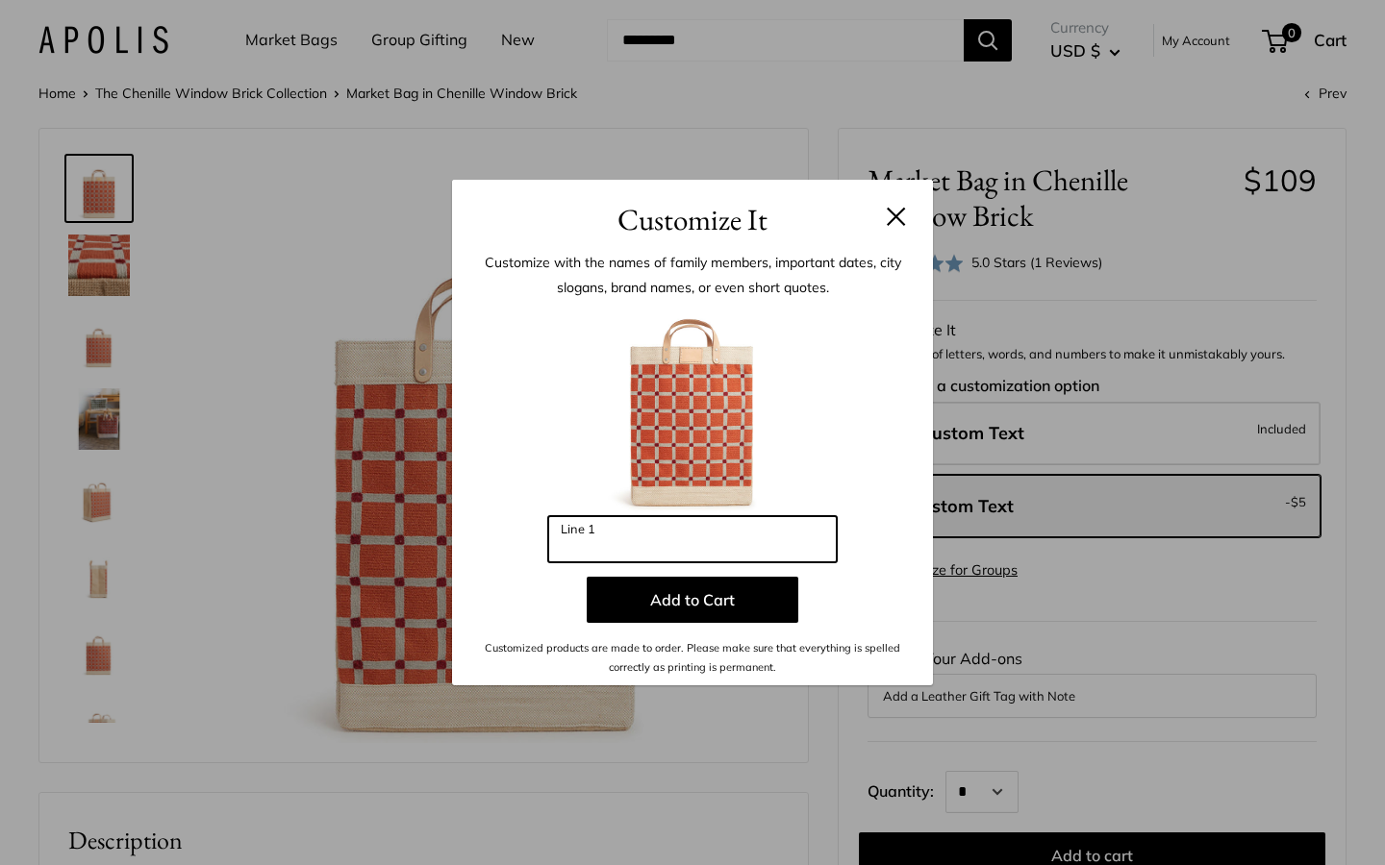
click at [639, 546] on input "Line 1" at bounding box center [692, 539] width 288 height 46
type input "*"
click at [901, 212] on button at bounding box center [896, 216] width 19 height 19
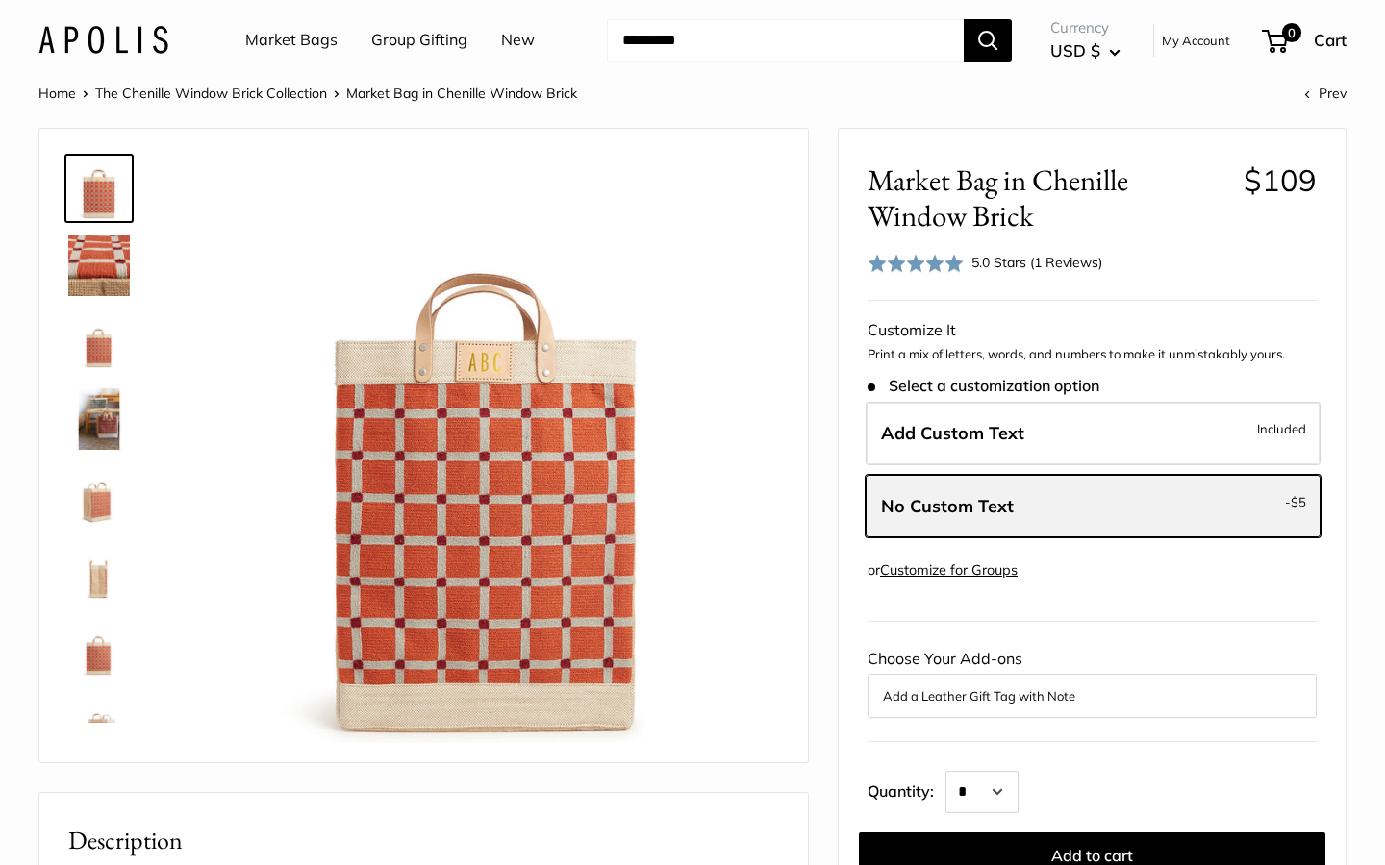
click at [1072, 519] on label "No Custom Text - $5" at bounding box center [1092, 506] width 455 height 63
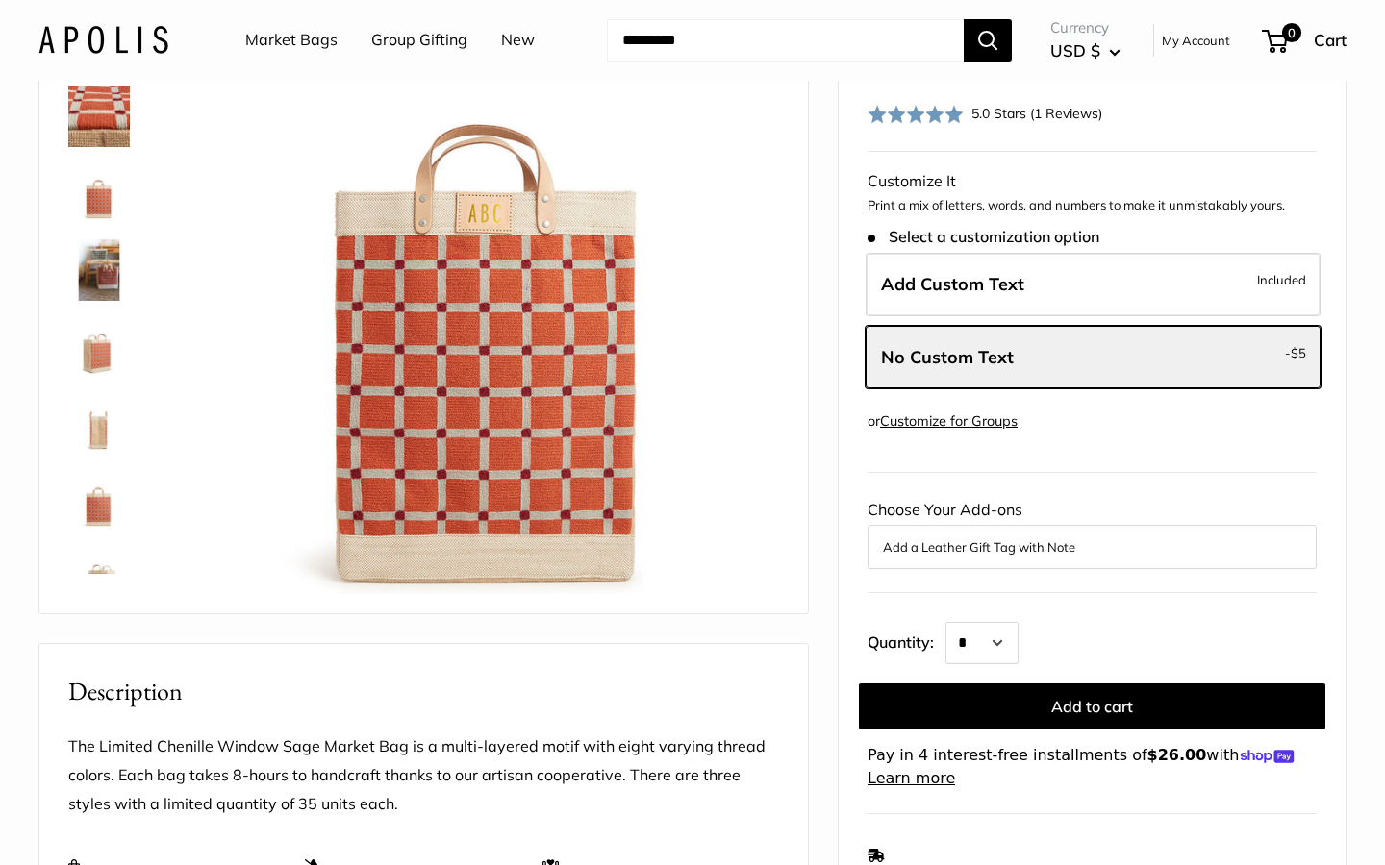
scroll to position [163, 0]
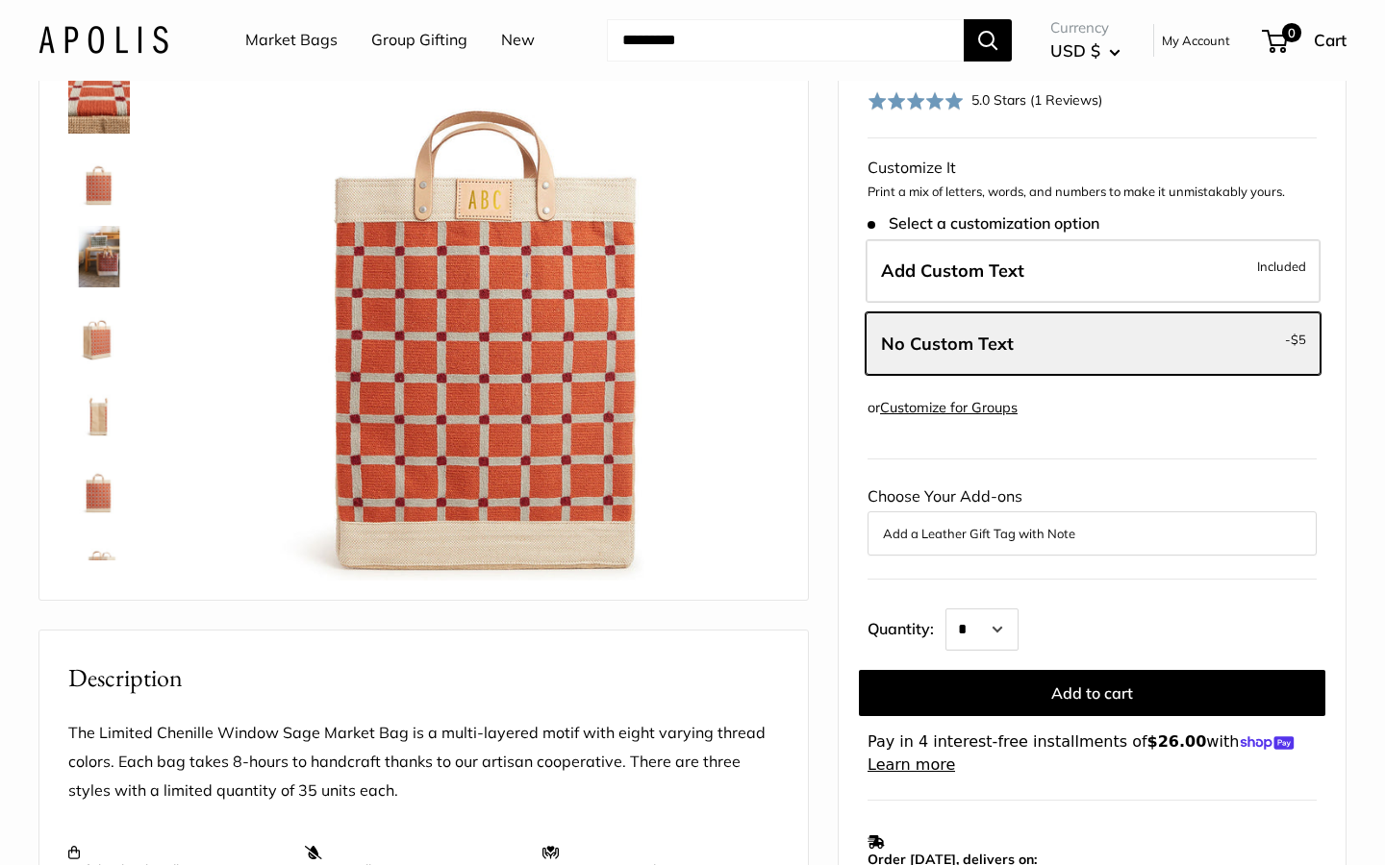
click at [1040, 539] on button "Add a Leather Gift Tag with Note" at bounding box center [1092, 533] width 418 height 23
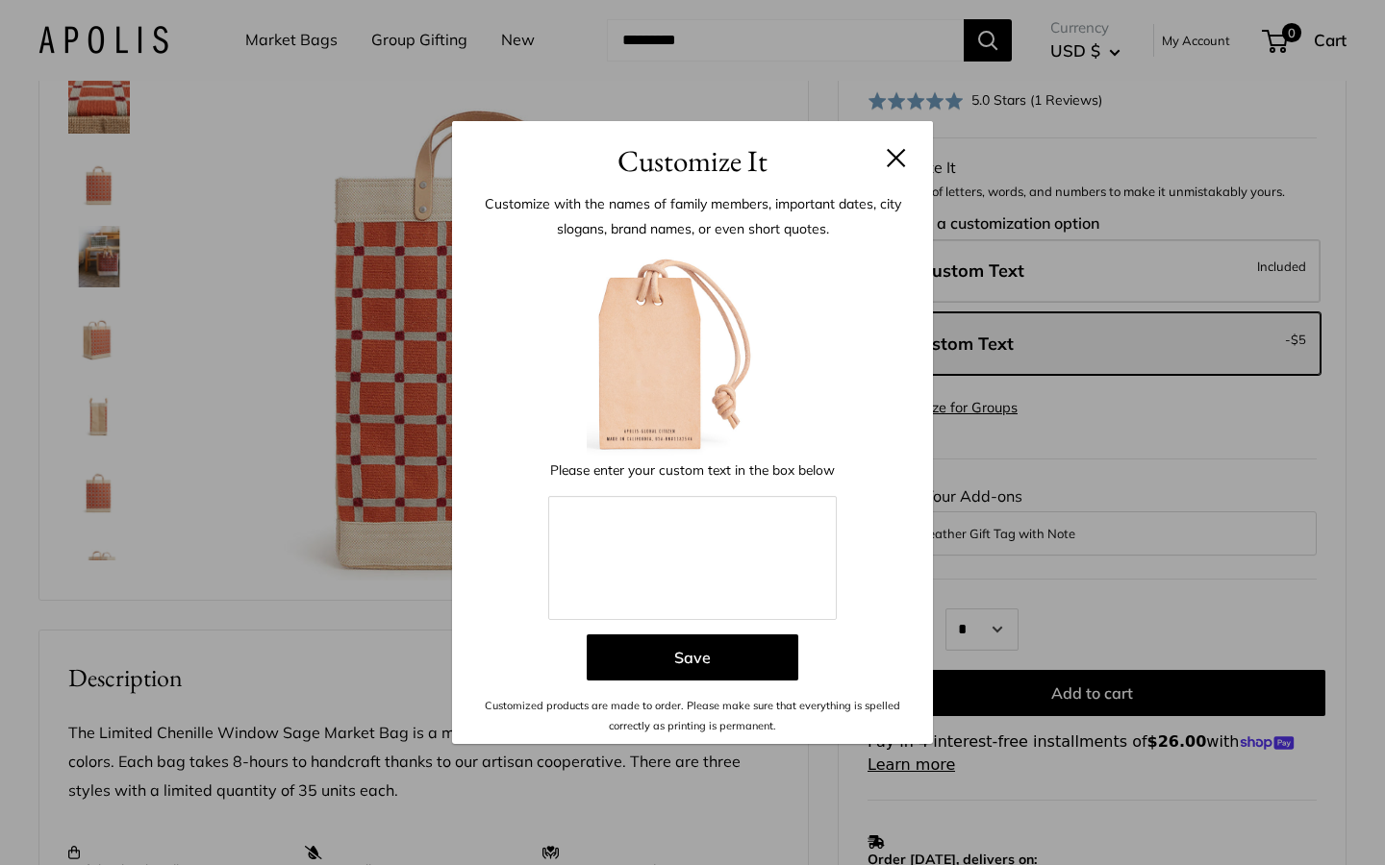
click at [900, 164] on button at bounding box center [896, 157] width 19 height 19
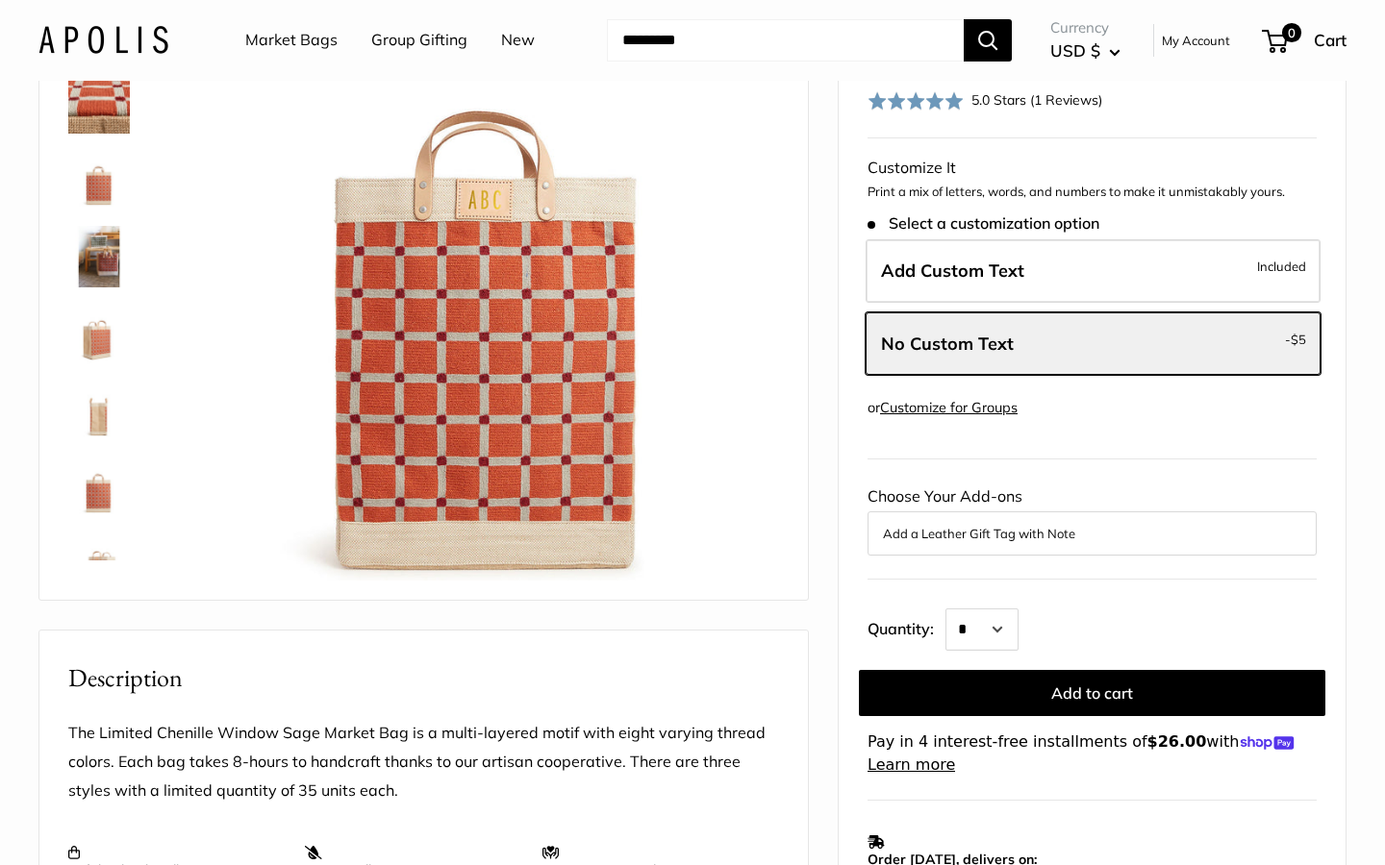
click at [1087, 536] on button "Add a Leather Gift Tag with Note" at bounding box center [1092, 533] width 418 height 23
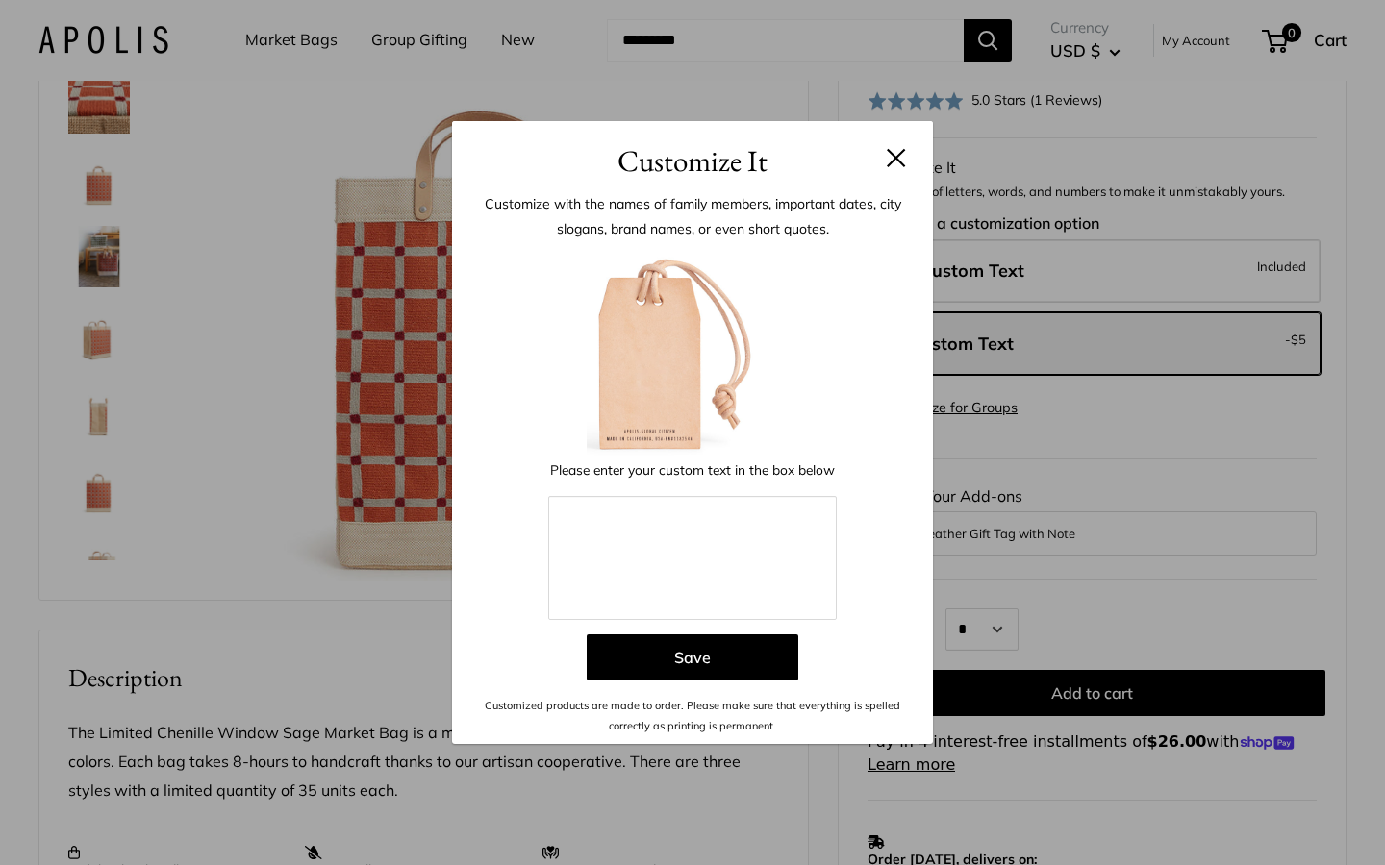
click at [914, 153] on header "Customize It" at bounding box center [692, 152] width 481 height 63
click at [900, 160] on button at bounding box center [896, 157] width 19 height 19
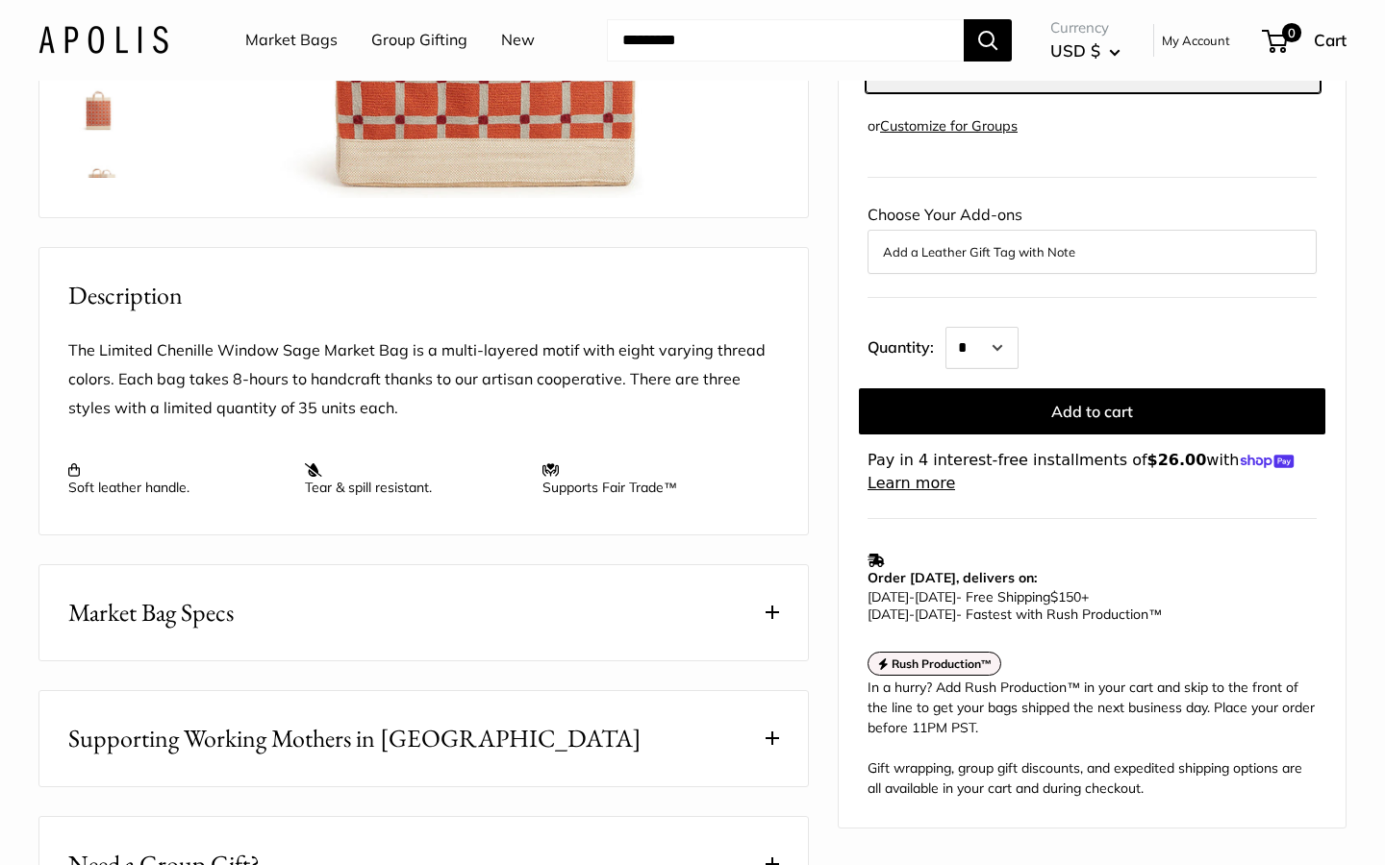
scroll to position [556, 0]
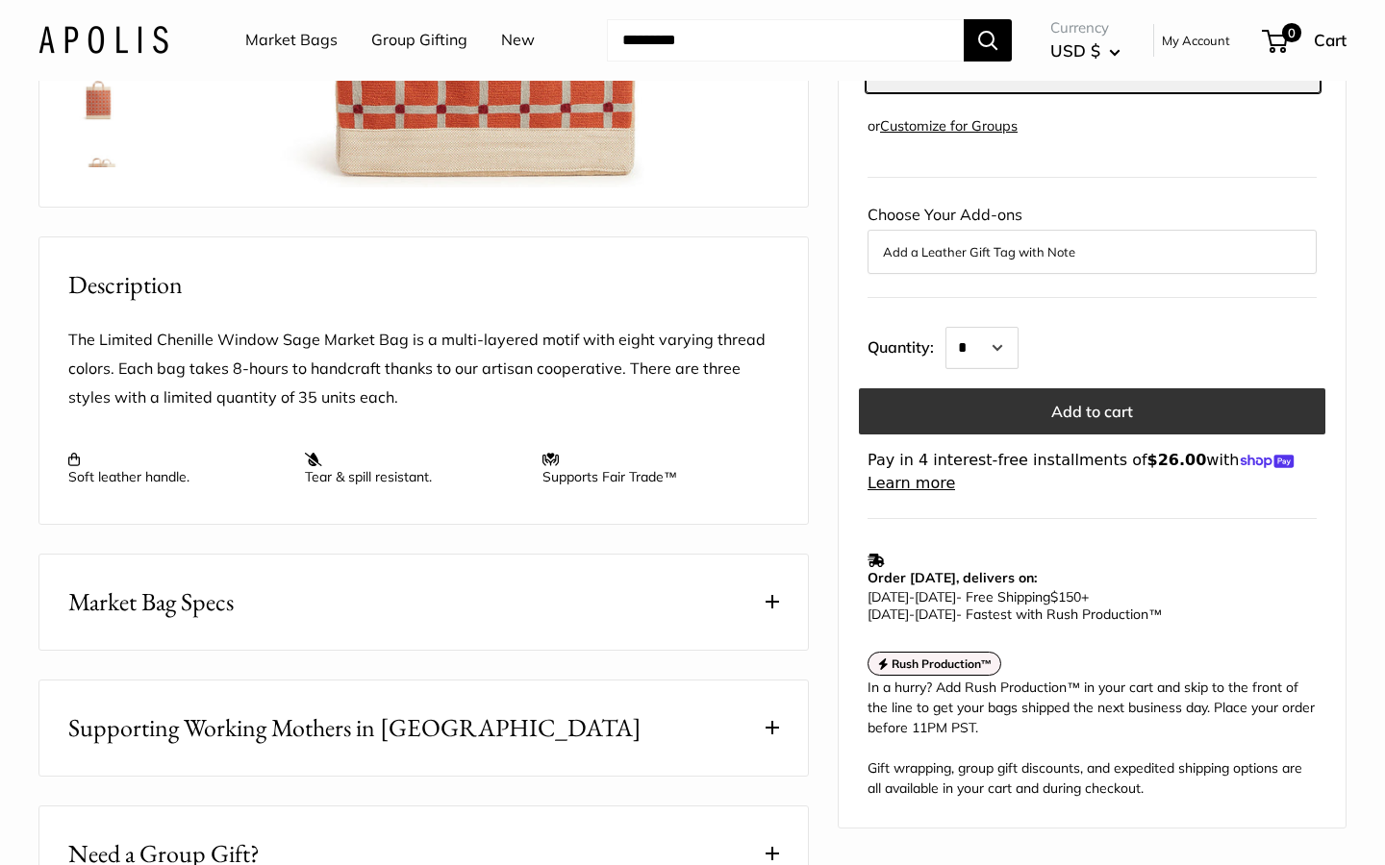
click at [1064, 401] on button "Add to cart" at bounding box center [1092, 411] width 466 height 46
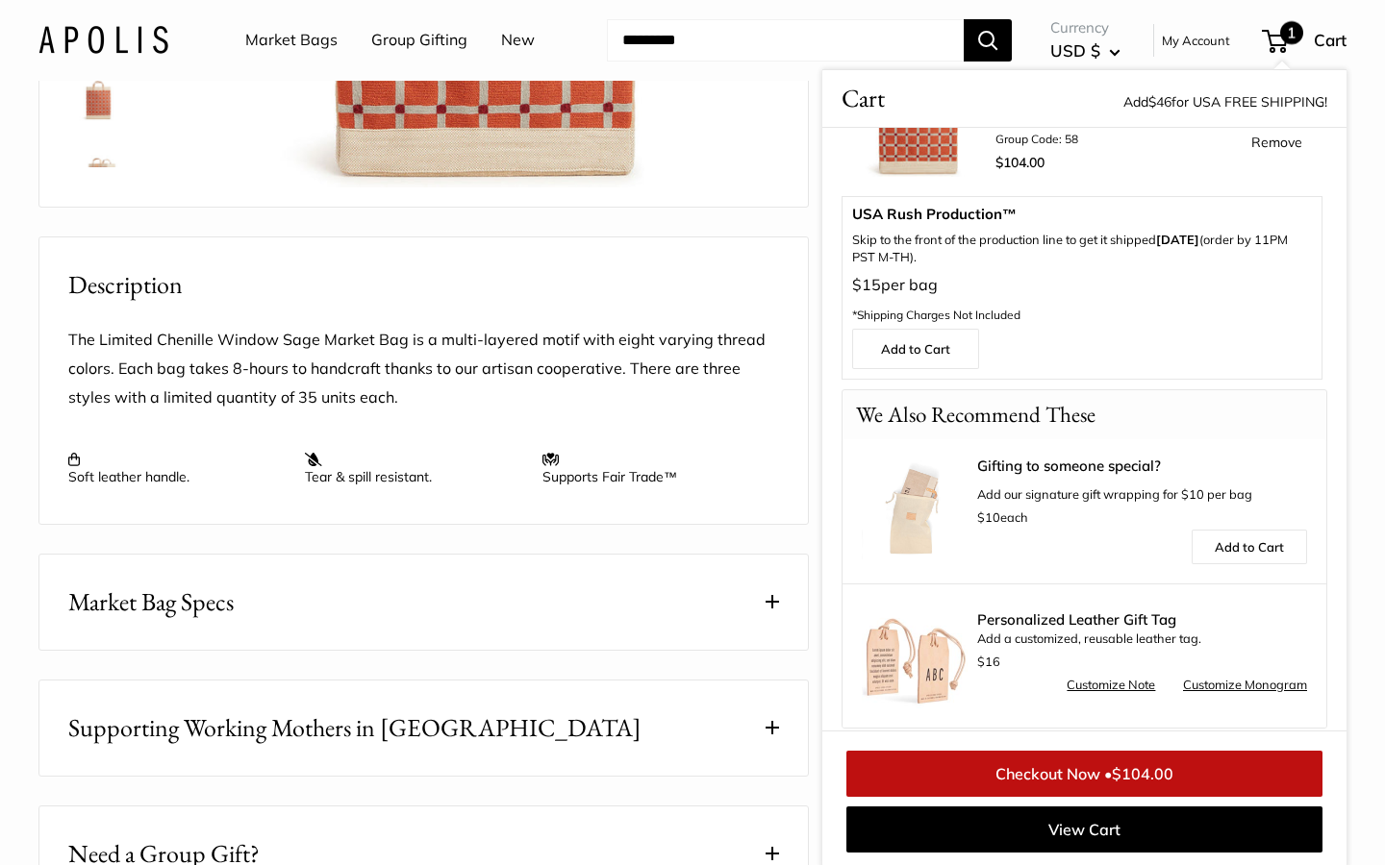
scroll to position [138, 0]
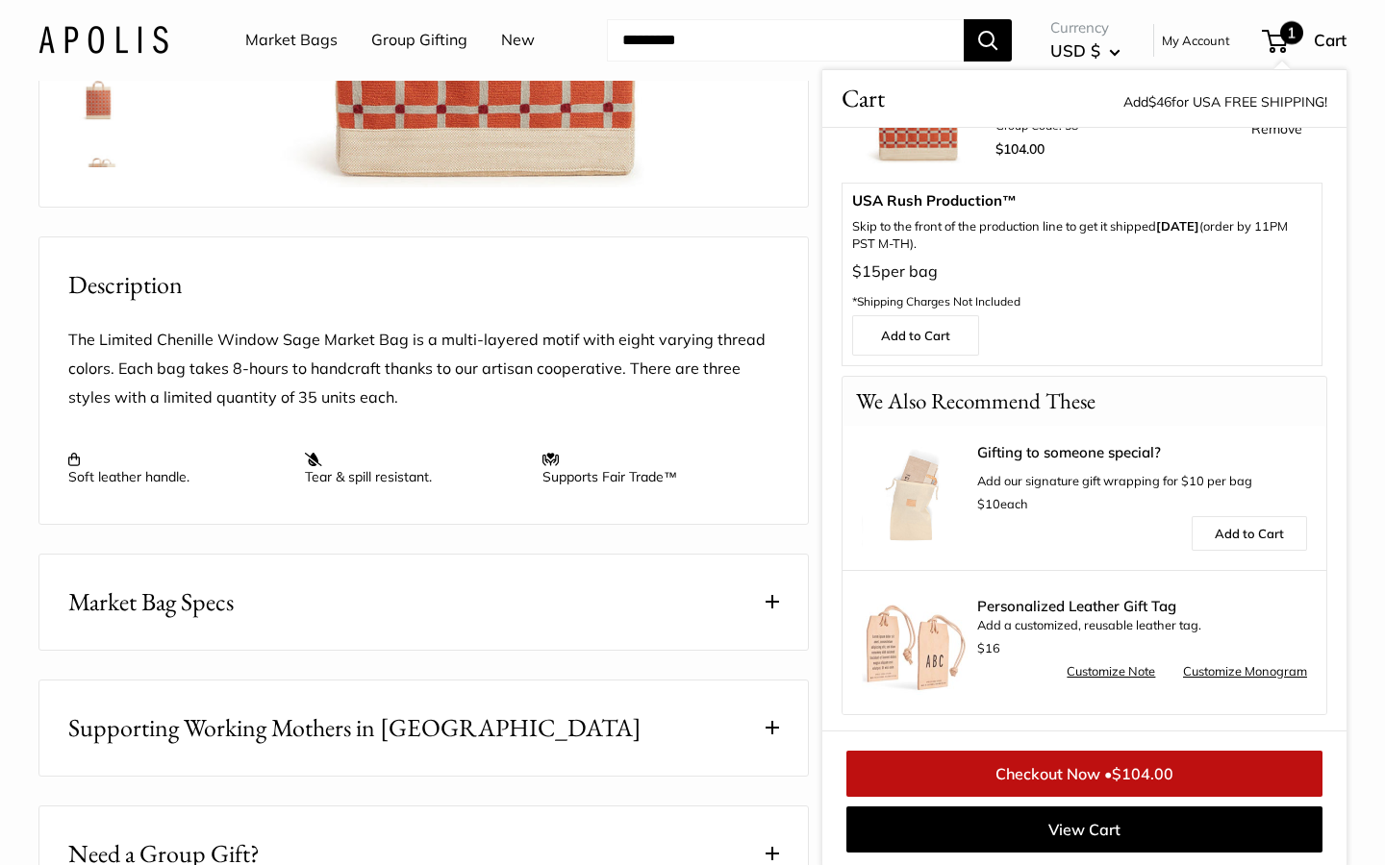
click at [1065, 772] on link "Checkout Now • $104.00" at bounding box center [1084, 774] width 476 height 46
